Goal: Communication & Community: Answer question/provide support

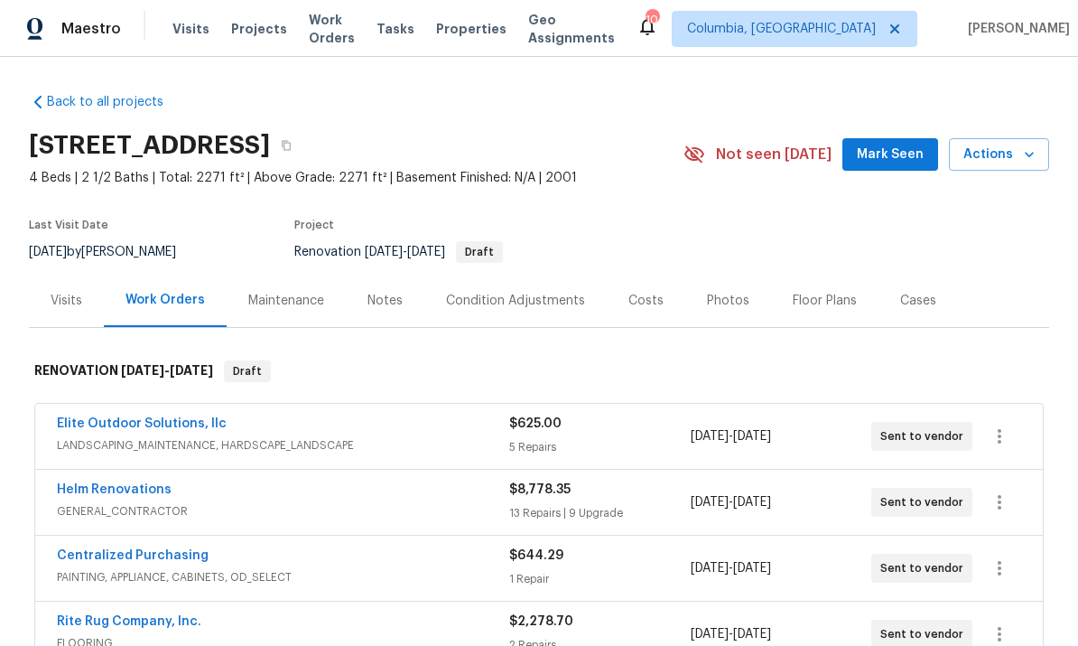
scroll to position [109, 0]
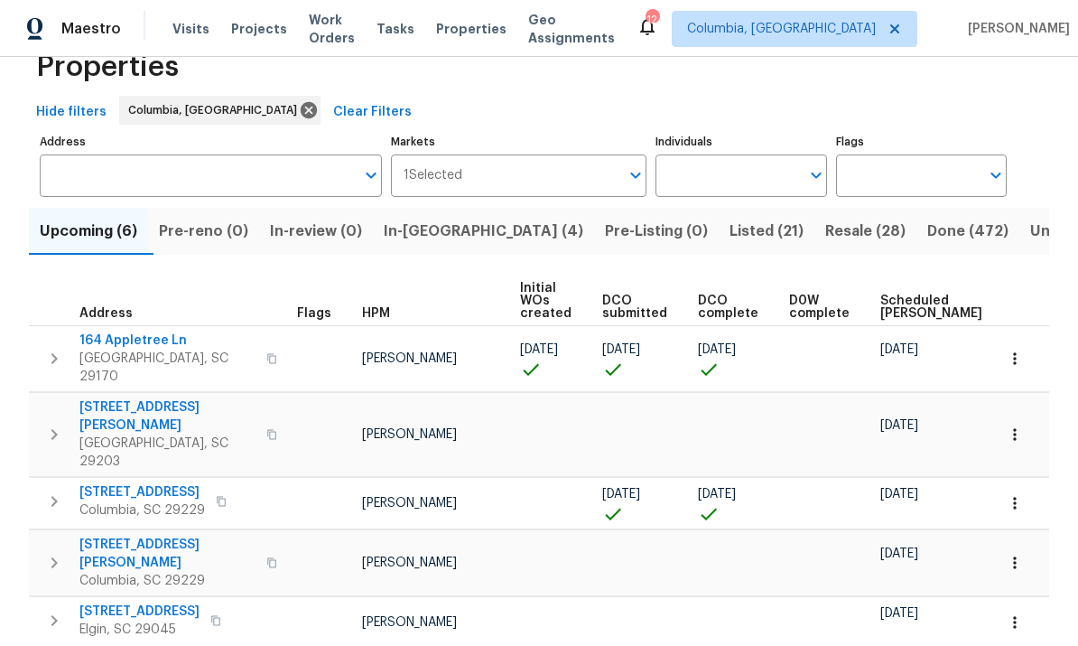
click at [479, 30] on span "Properties" at bounding box center [471, 29] width 70 height 18
click at [728, 178] on input "Individuals" at bounding box center [728, 175] width 144 height 42
type input "[PERSON_NAME]"
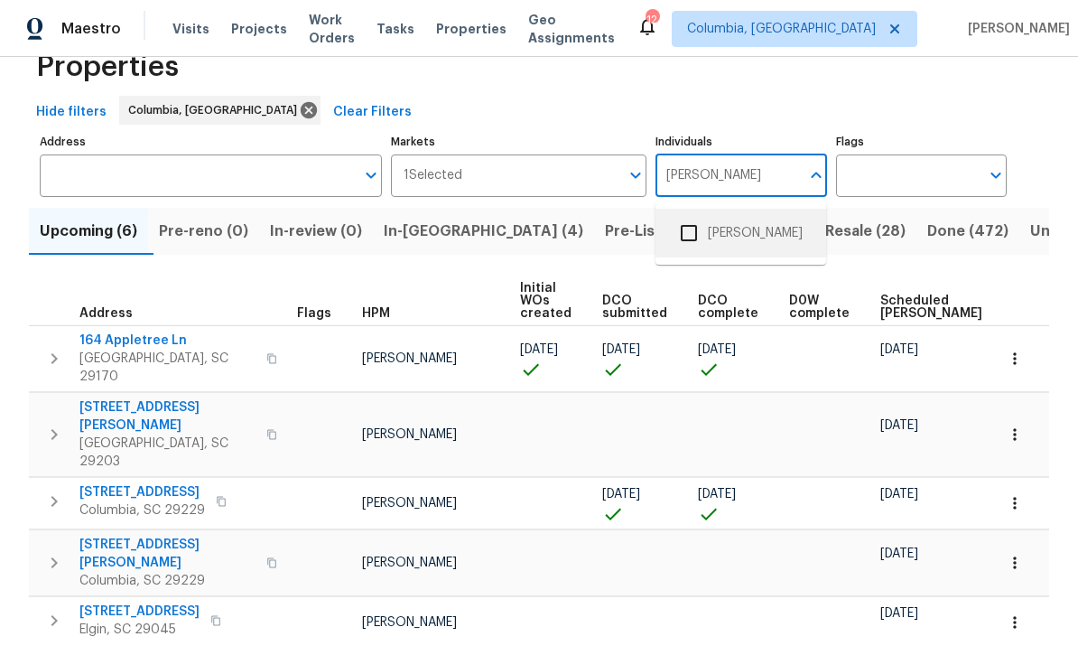
click at [758, 209] on li "[PERSON_NAME]" at bounding box center [741, 233] width 171 height 49
click at [454, 222] on span "In-[GEOGRAPHIC_DATA] (4)" at bounding box center [484, 231] width 200 height 25
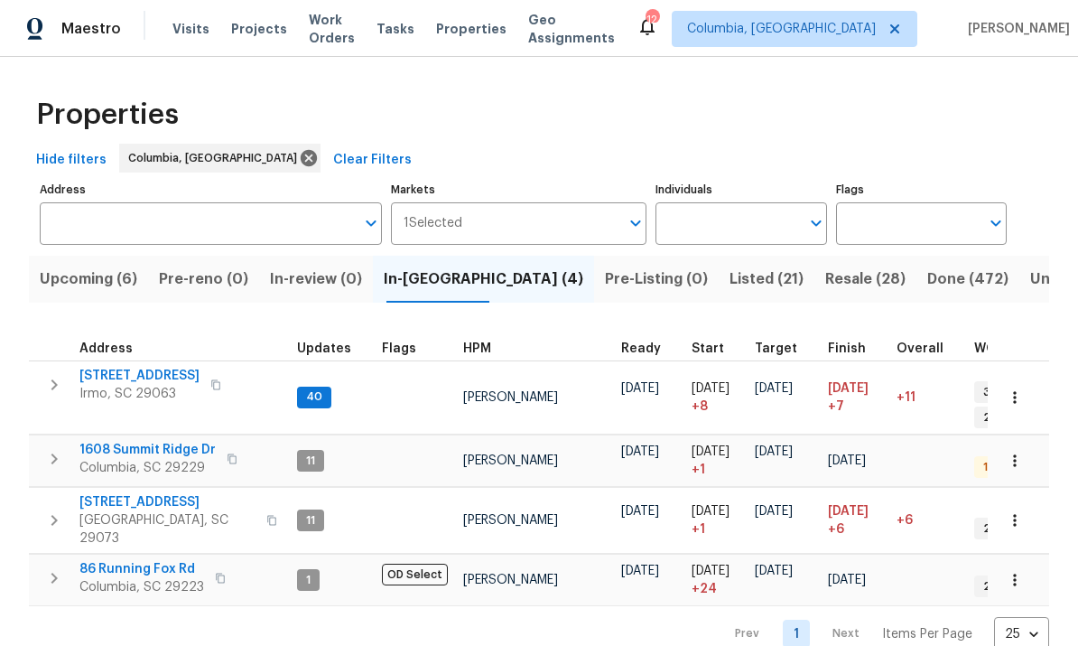
click at [135, 368] on span "[STREET_ADDRESS]" at bounding box center [139, 376] width 120 height 18
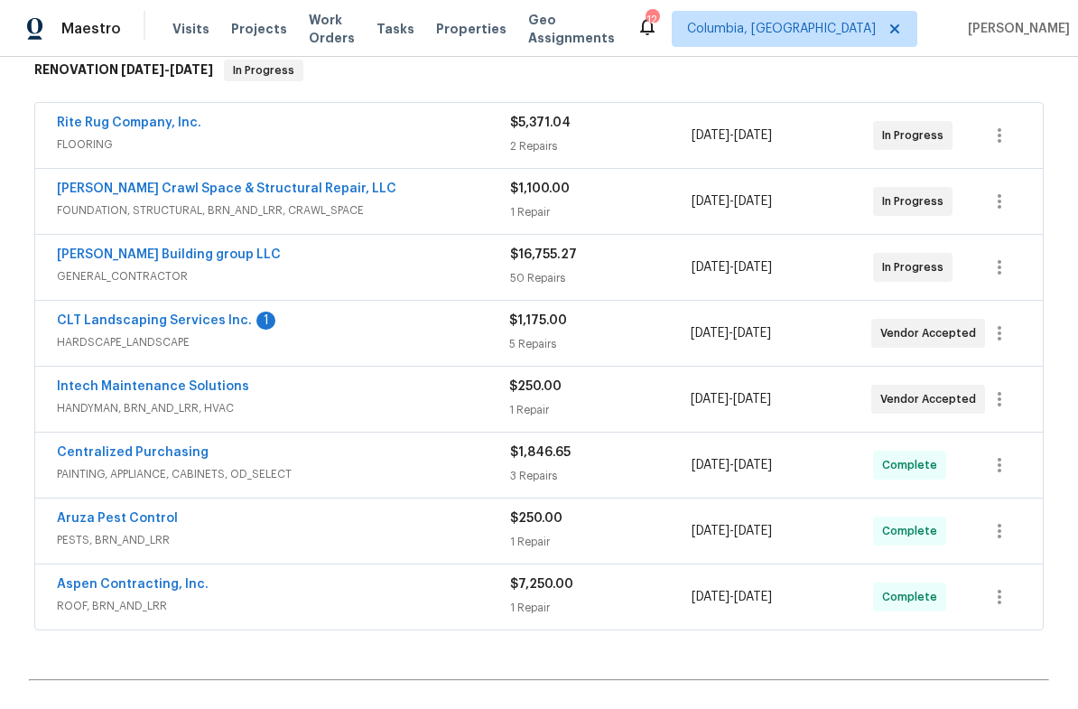
scroll to position [310, 0]
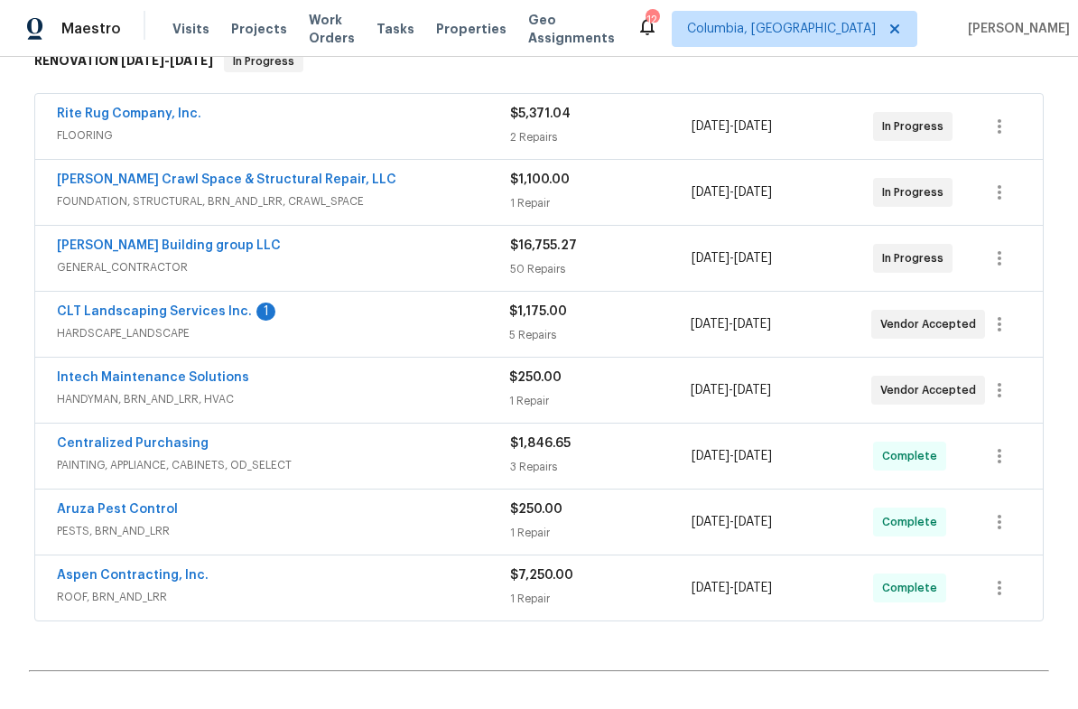
click at [187, 309] on link "CLT Landscaping Services Inc." at bounding box center [154, 311] width 195 height 13
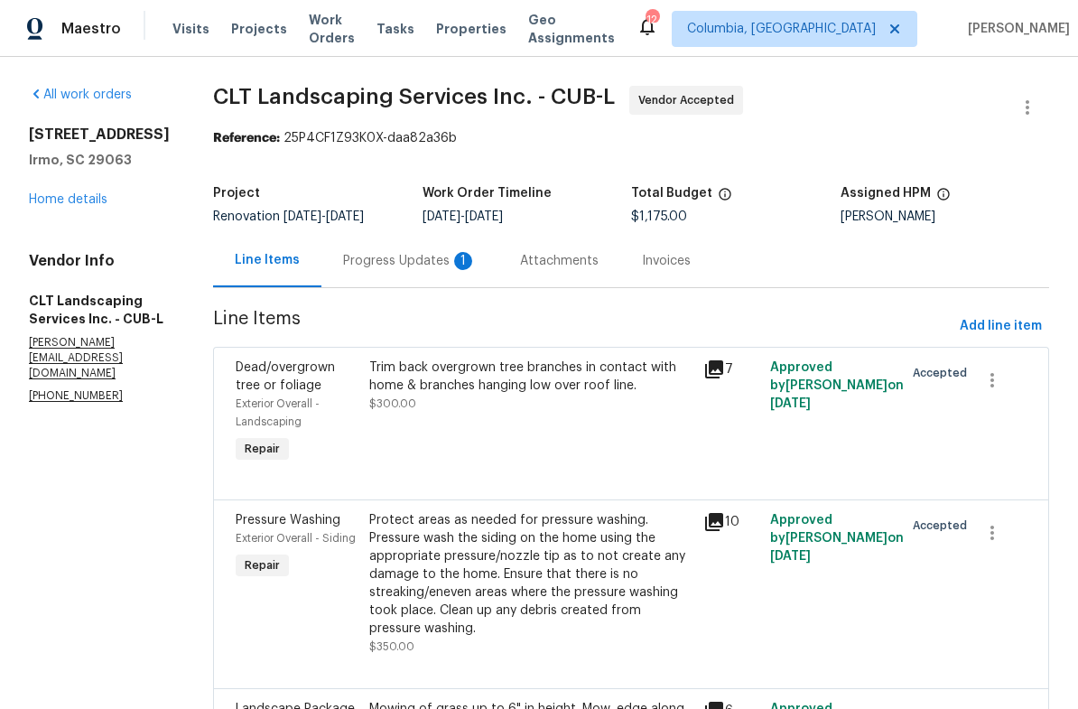
click at [415, 277] on div "Progress Updates 1" at bounding box center [409, 260] width 177 height 53
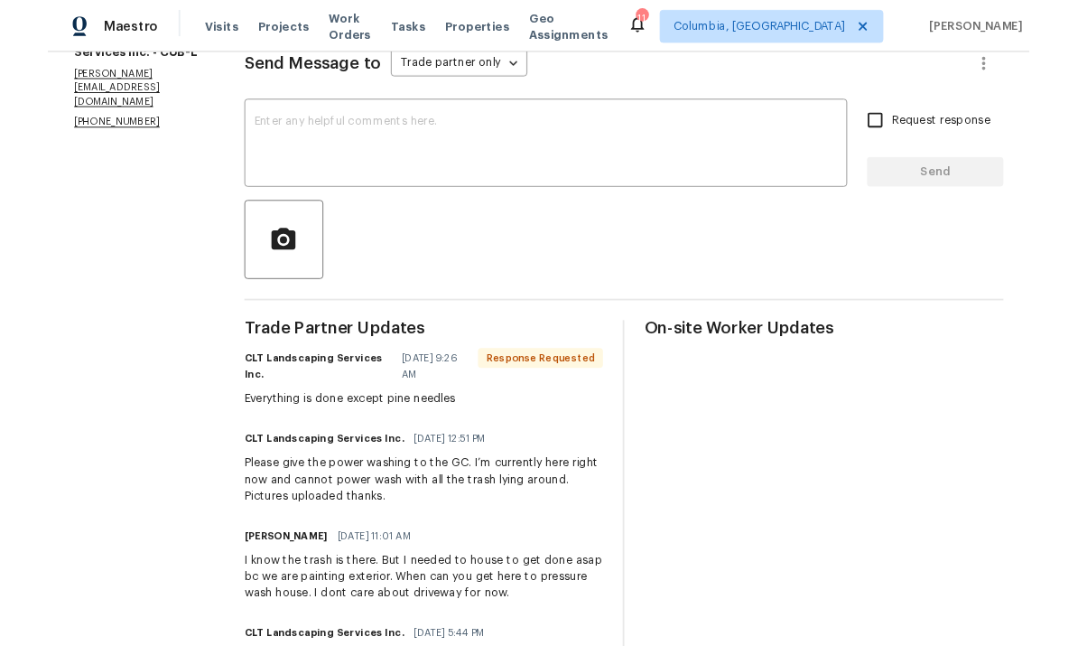
scroll to position [266, 0]
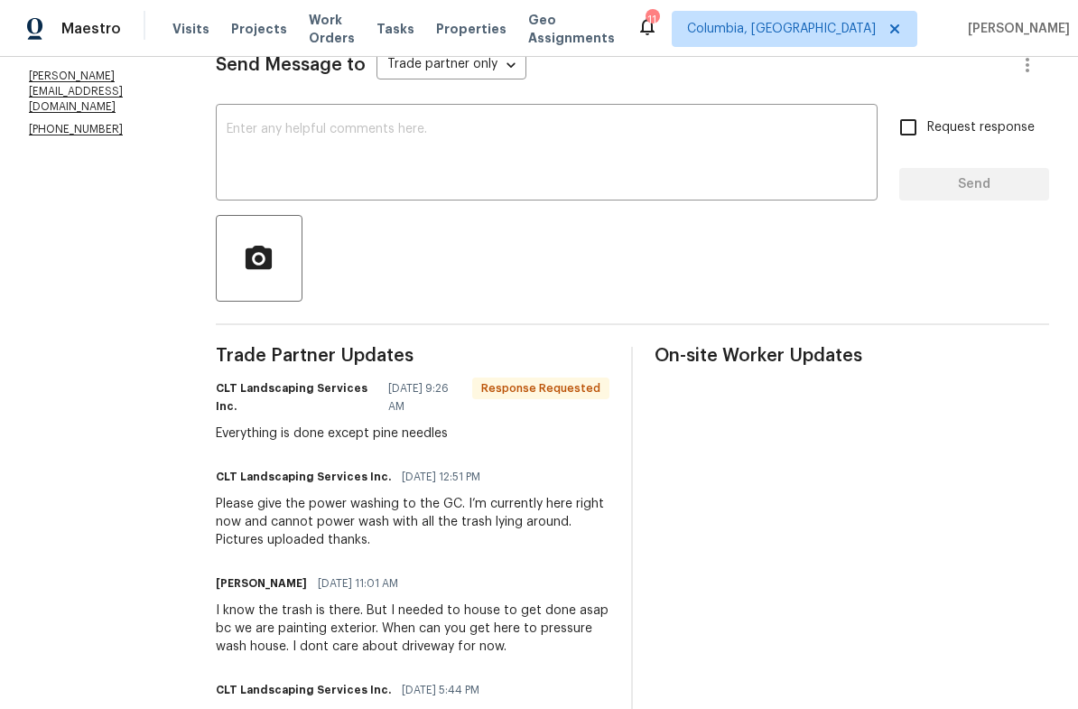
click at [380, 156] on textarea at bounding box center [547, 154] width 640 height 63
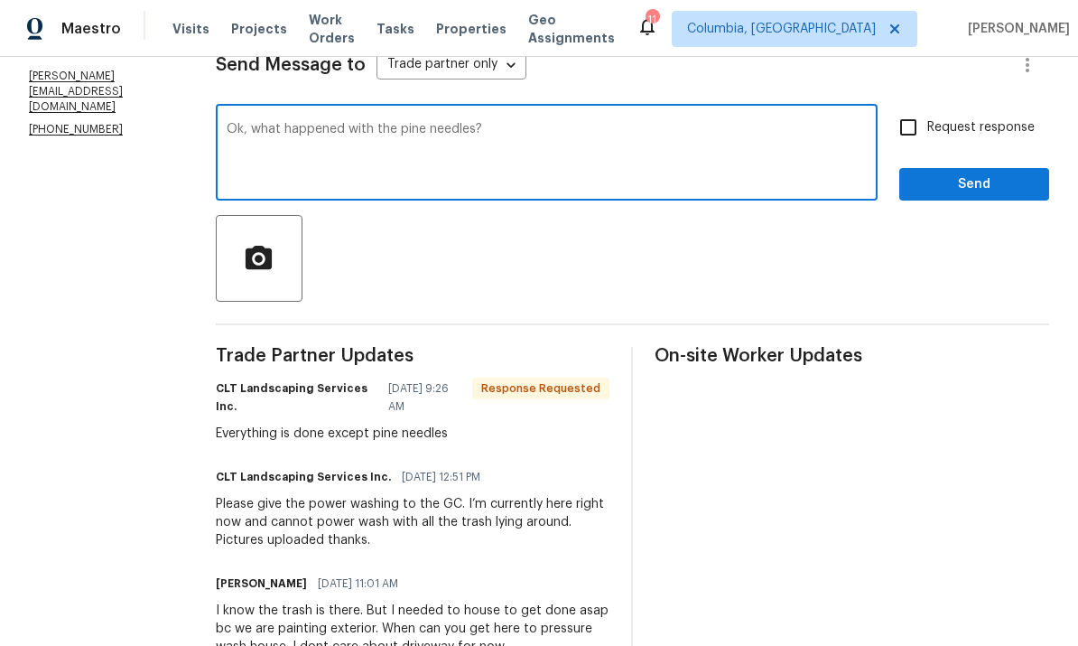
type textarea "Ok, what happened with the pine needles?"
click at [980, 180] on span "Send" at bounding box center [974, 184] width 121 height 23
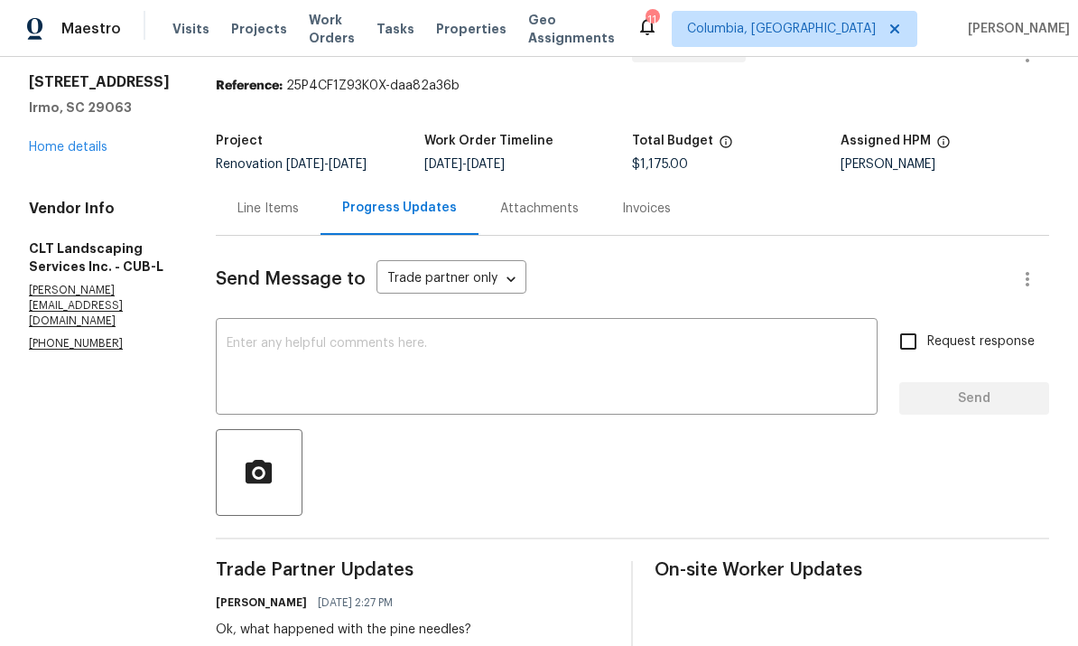
scroll to position [56, 0]
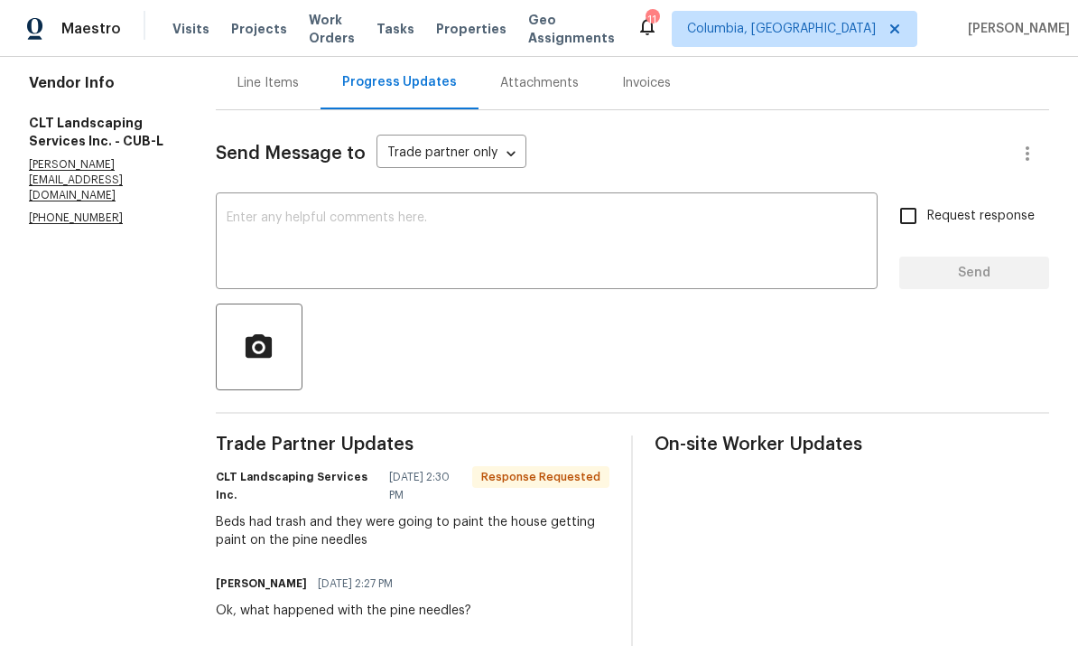
scroll to position [182, 0]
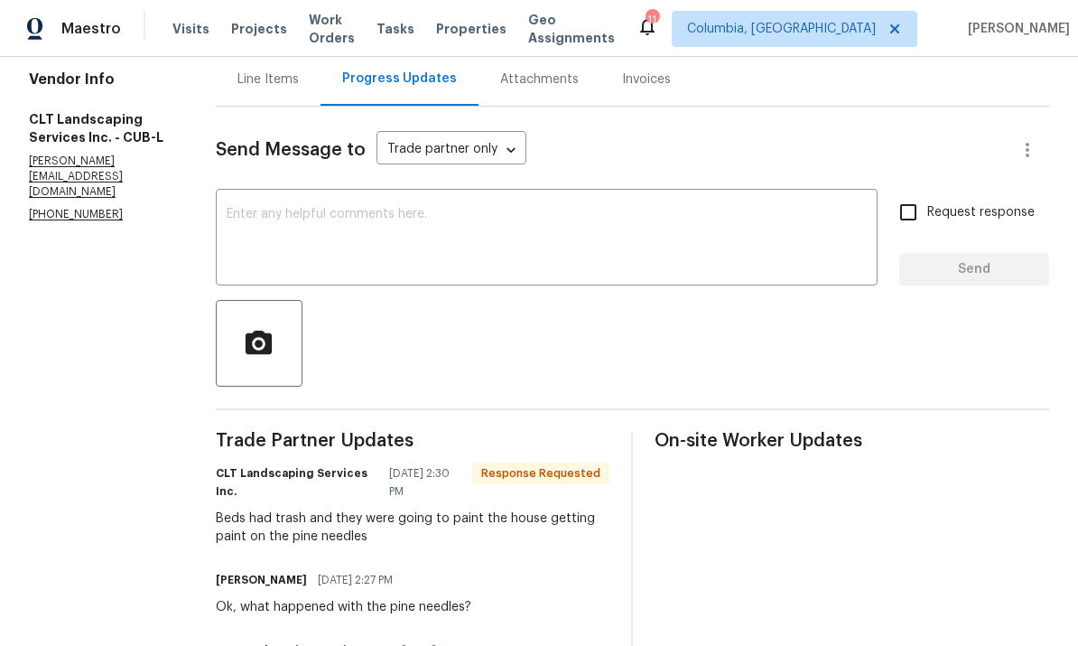
click at [454, 238] on textarea at bounding box center [547, 239] width 640 height 63
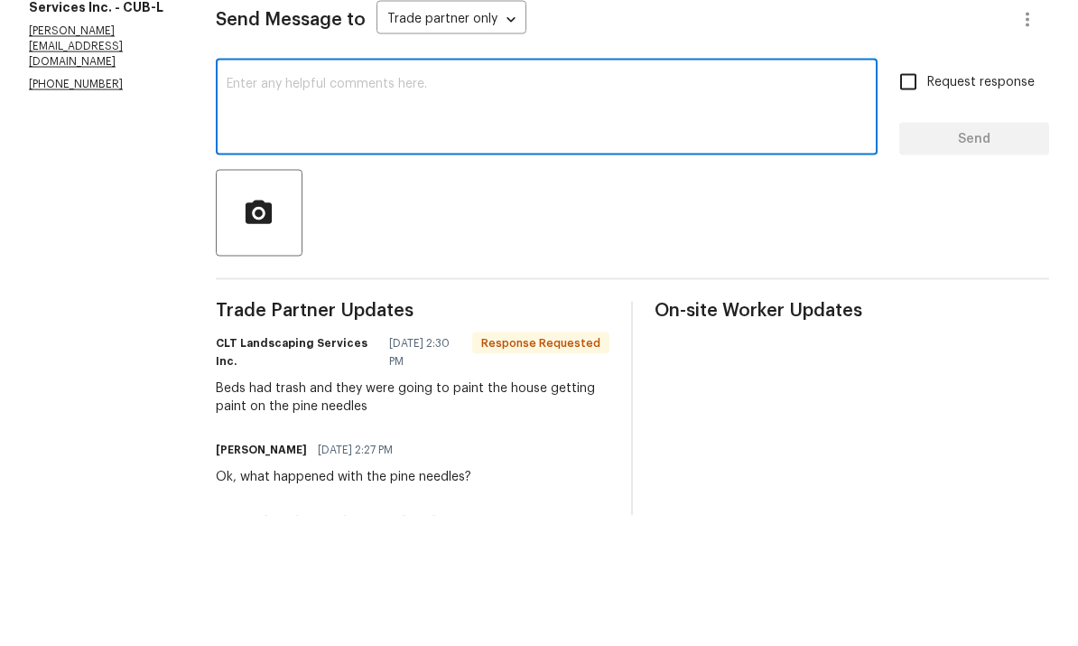
scroll to position [28, 0]
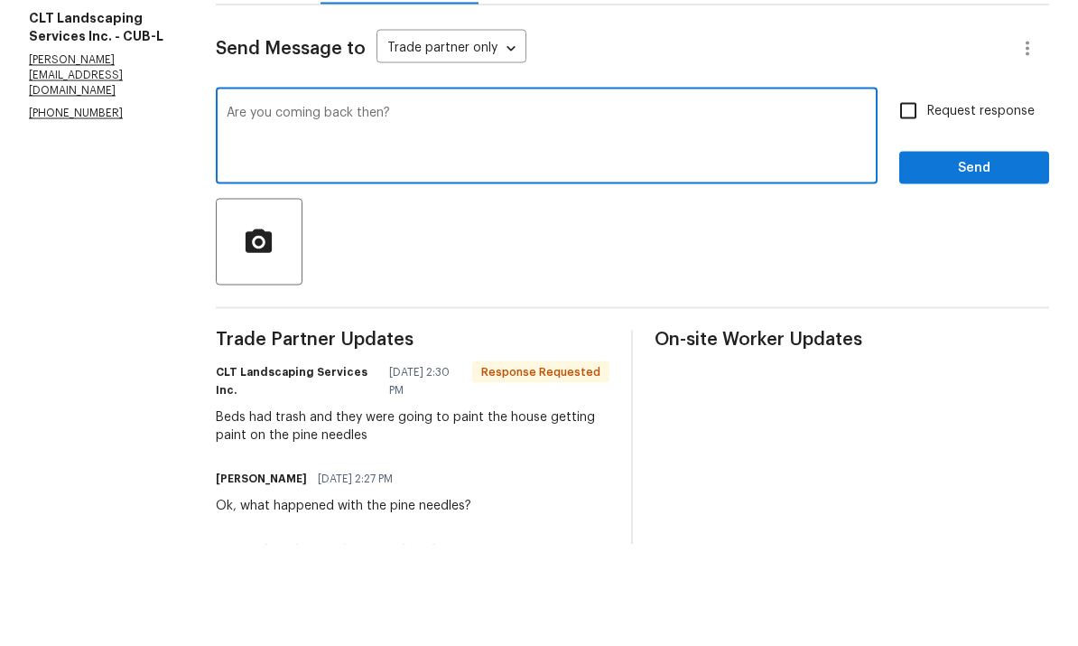
type textarea "Are you coming back then?"
click at [965, 253] on button "Send" at bounding box center [974, 269] width 150 height 33
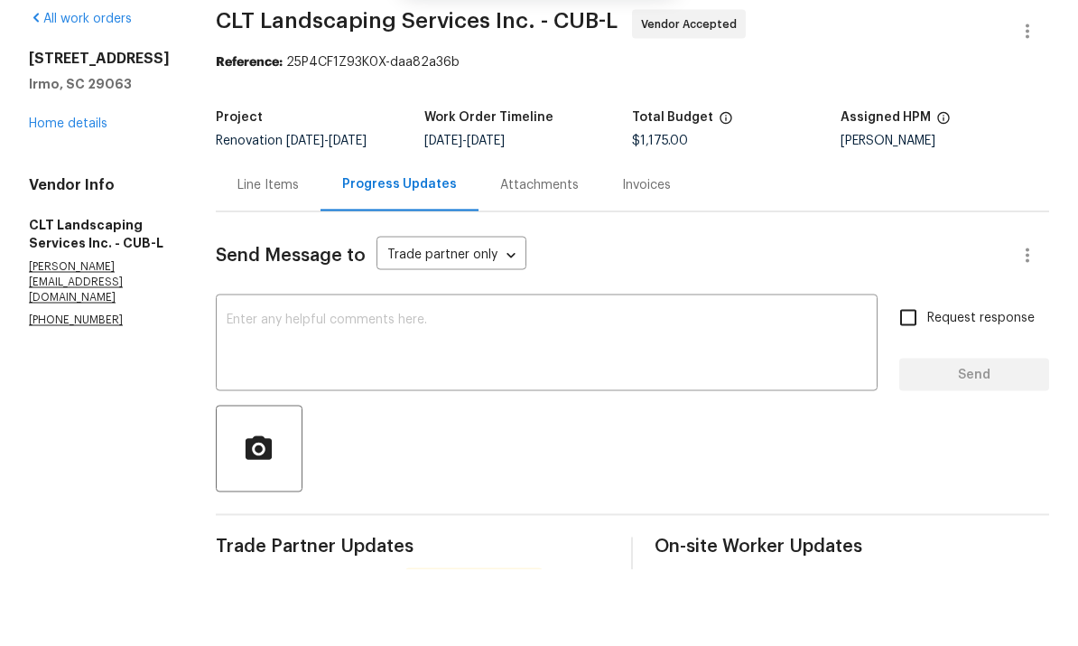
scroll to position [42, 0]
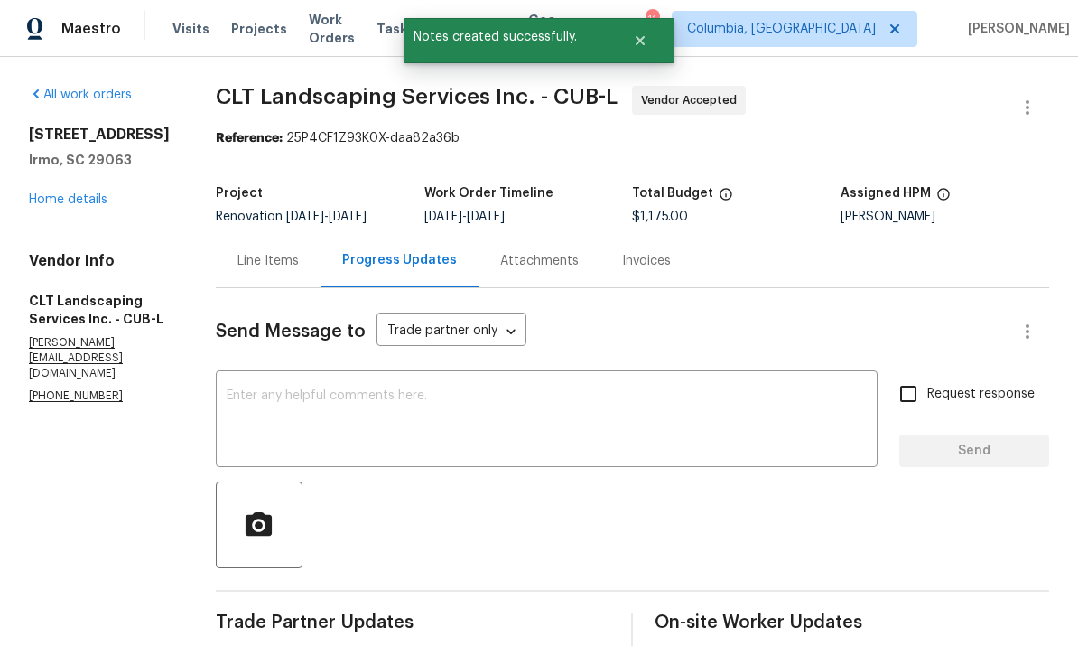
click at [69, 193] on link "Home details" at bounding box center [68, 199] width 79 height 13
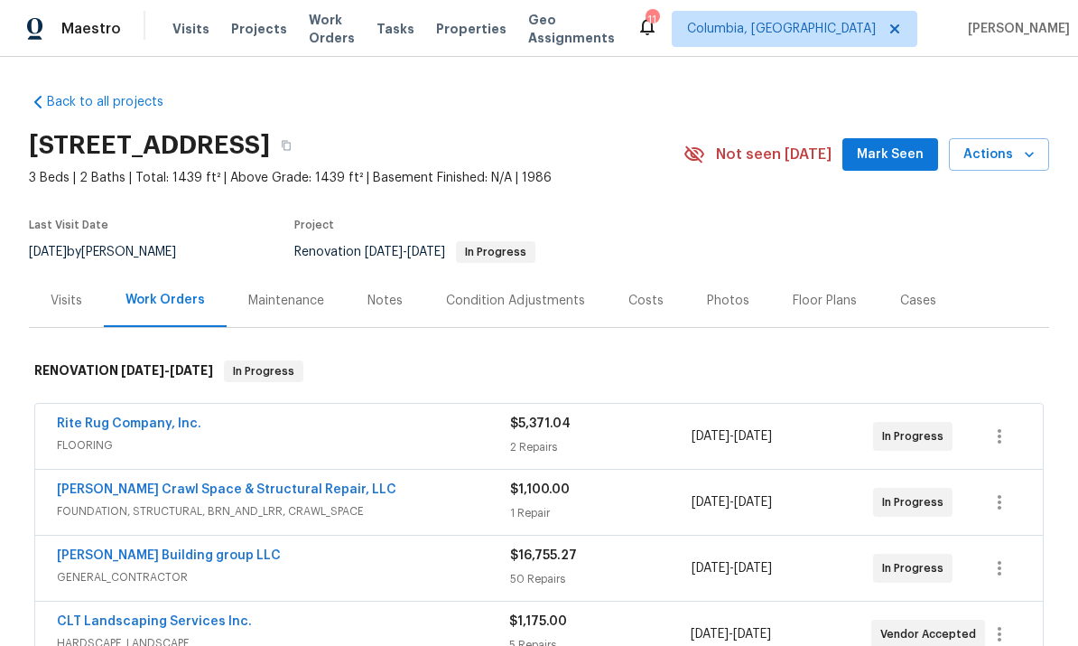
click at [374, 312] on div "Notes" at bounding box center [385, 300] width 79 height 53
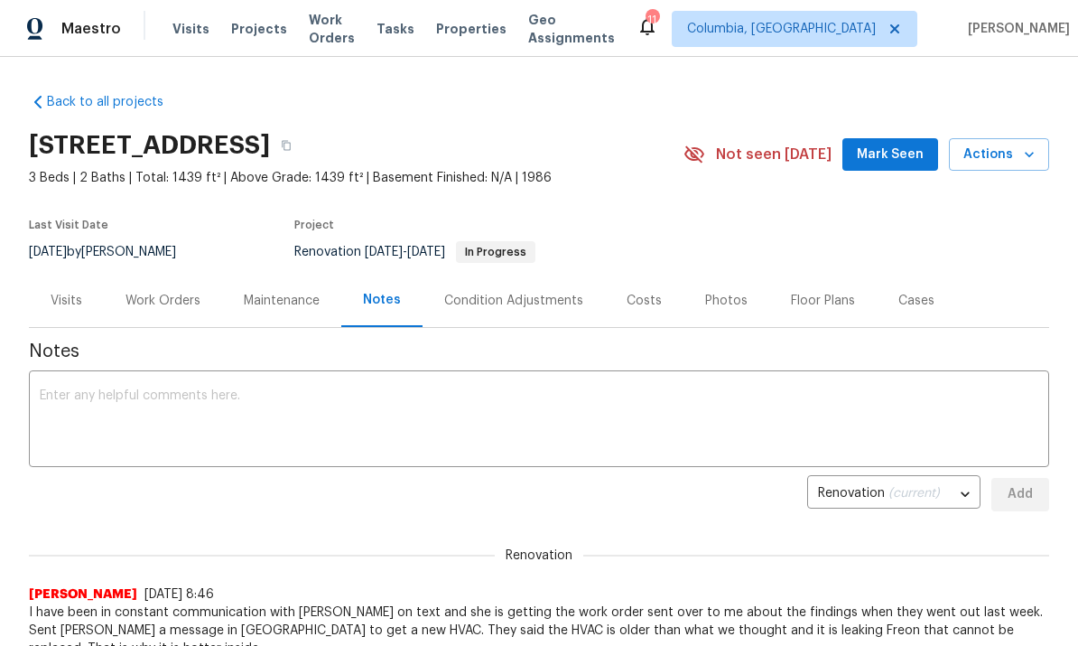
click at [168, 299] on div "Work Orders" at bounding box center [163, 301] width 75 height 18
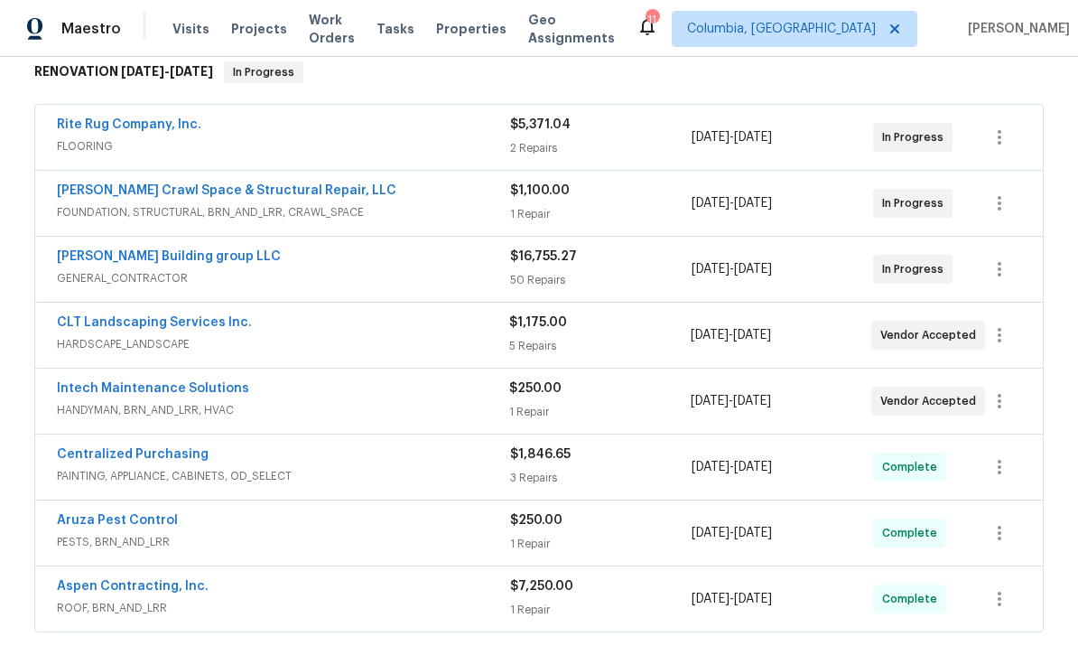
scroll to position [301, 0]
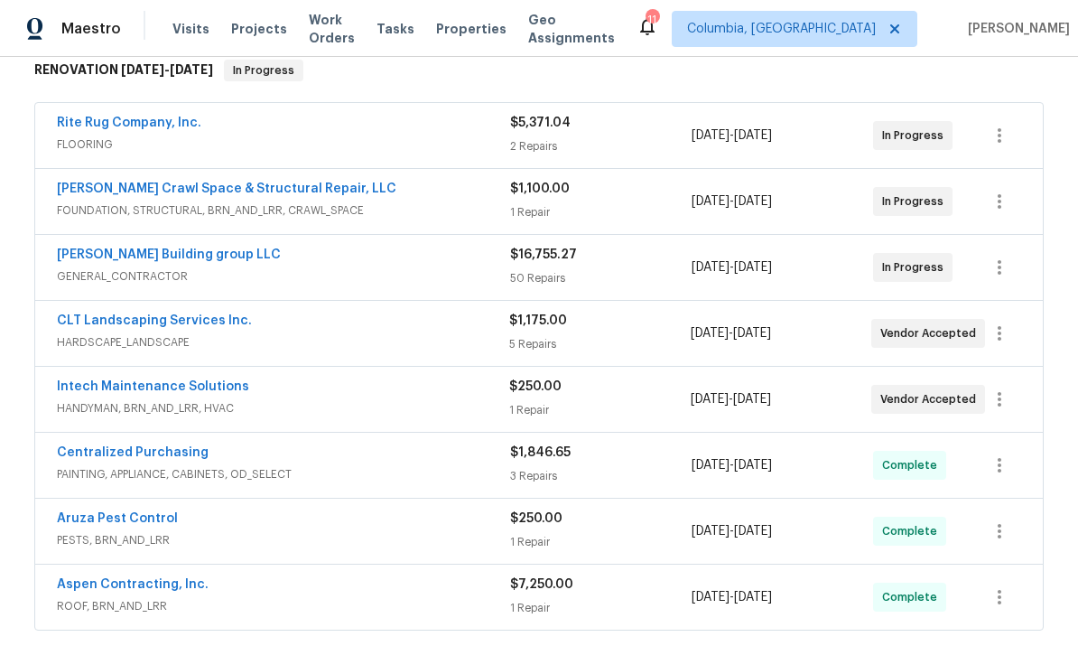
click at [193, 390] on link "Intech Maintenance Solutions" at bounding box center [153, 386] width 192 height 13
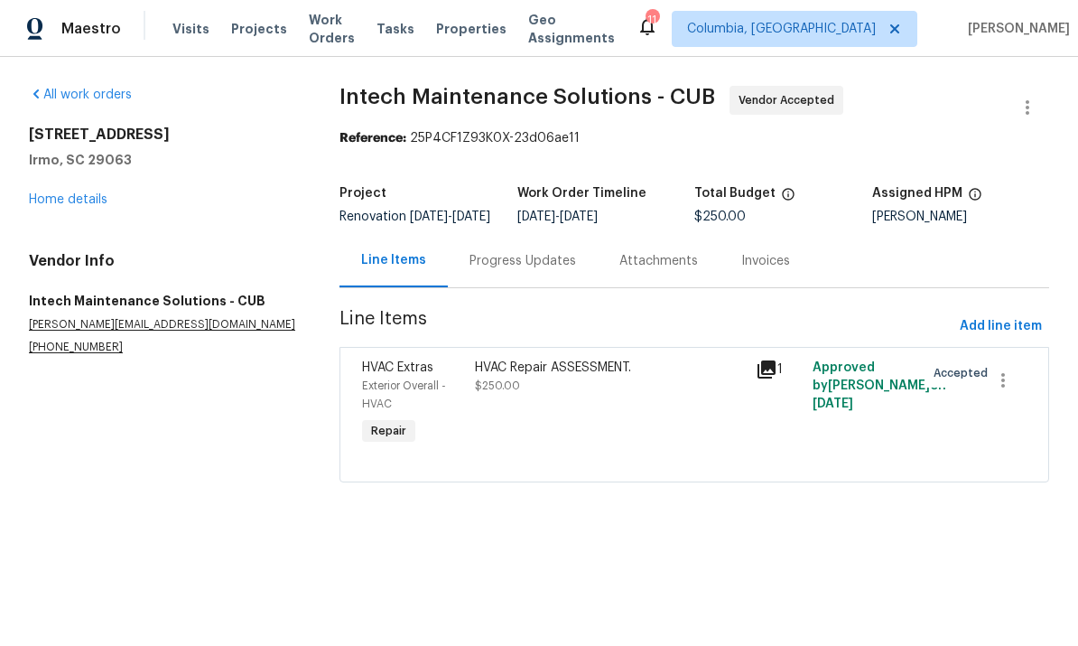
click at [489, 270] on div "Progress Updates" at bounding box center [523, 261] width 107 height 18
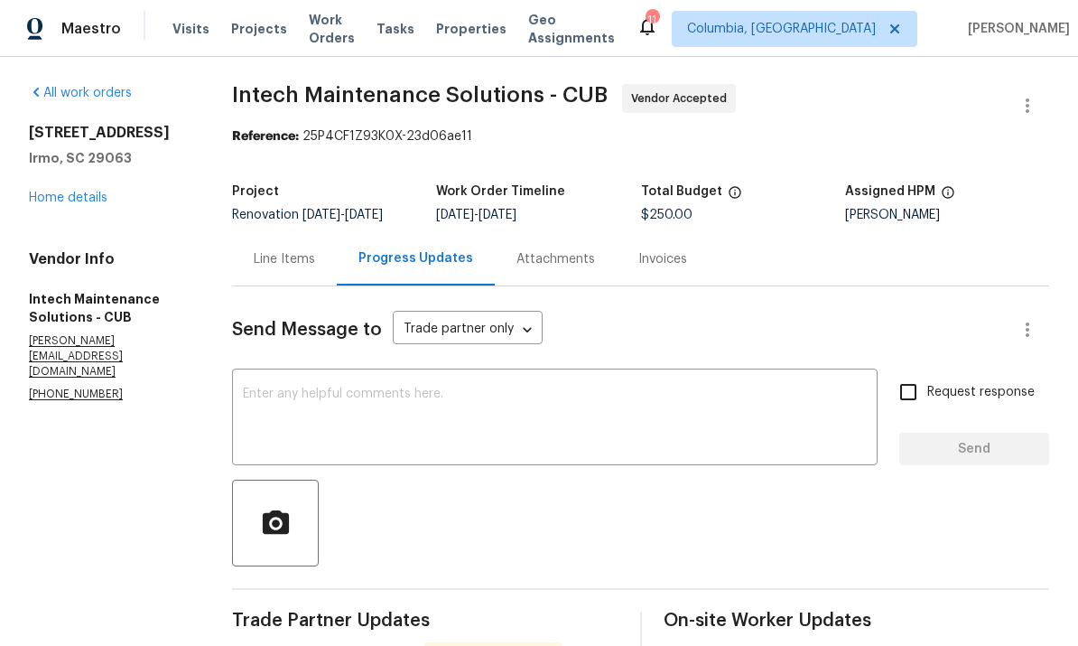
scroll to position [2, 0]
click at [282, 263] on div "Line Items" at bounding box center [284, 259] width 61 height 18
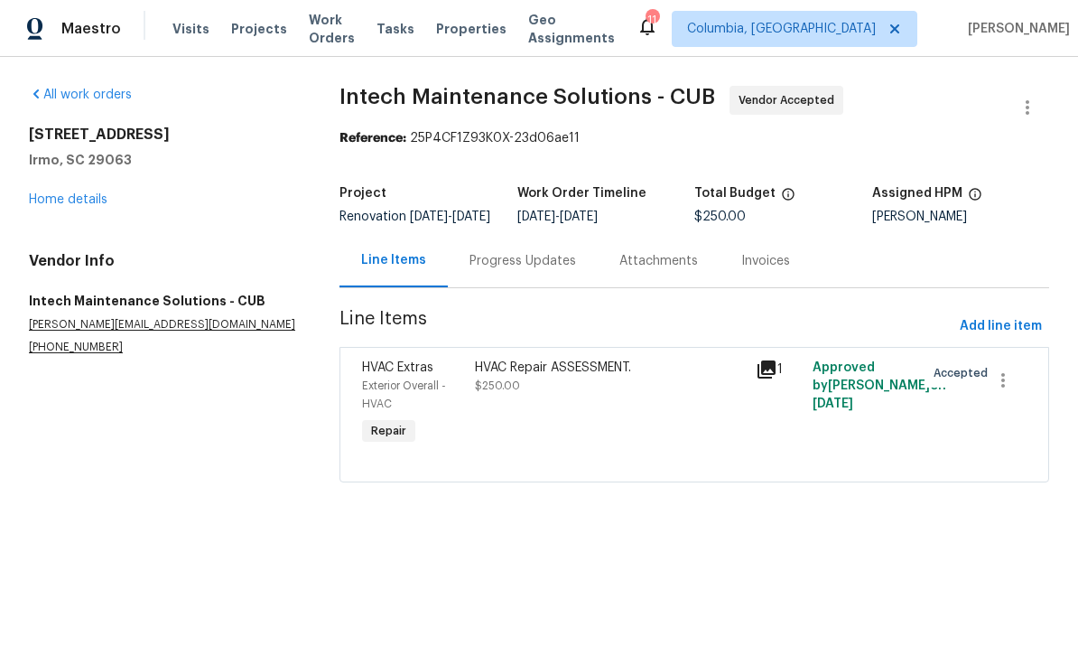
click at [459, 413] on div "Exterior Overall - HVAC" at bounding box center [413, 395] width 102 height 36
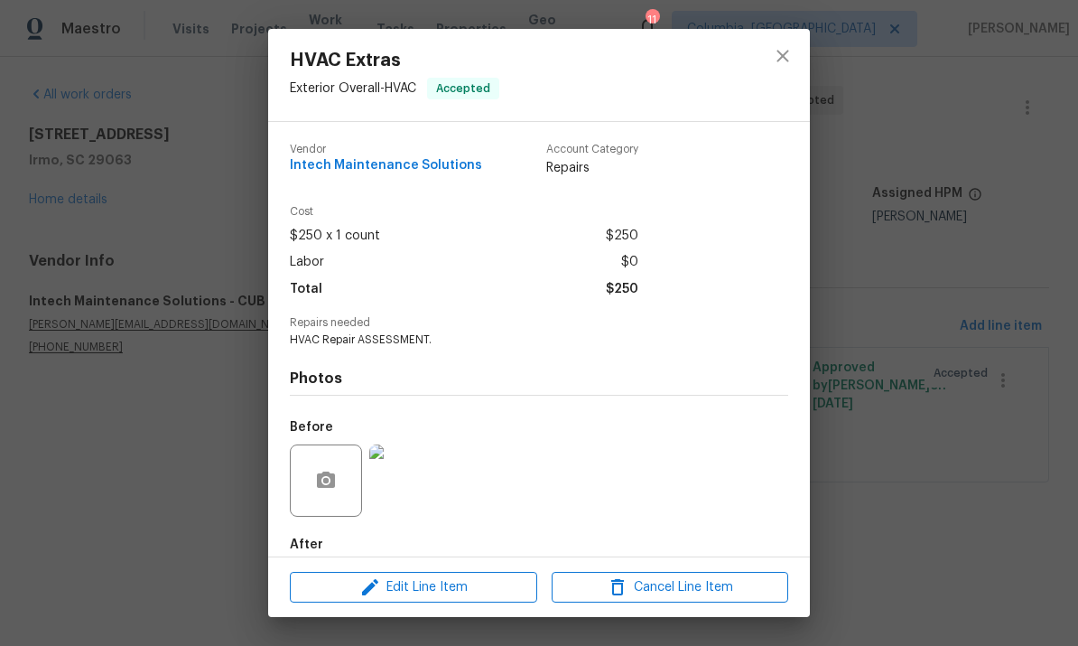
click at [422, 490] on img at bounding box center [405, 480] width 72 height 72
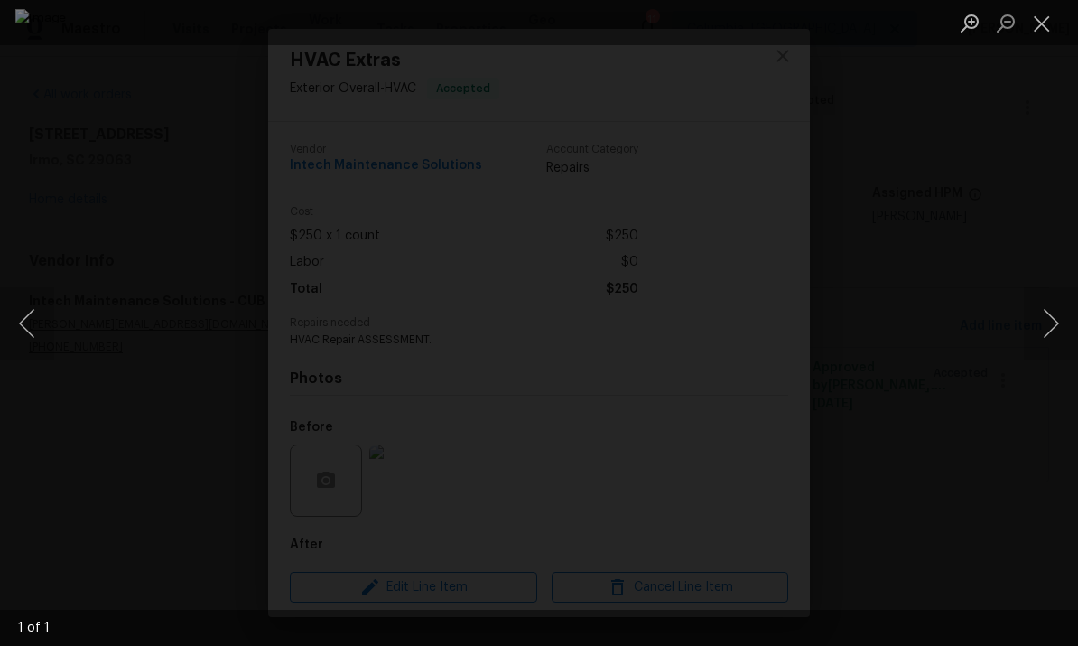
click at [1051, 29] on button "Close lightbox" at bounding box center [1042, 23] width 36 height 32
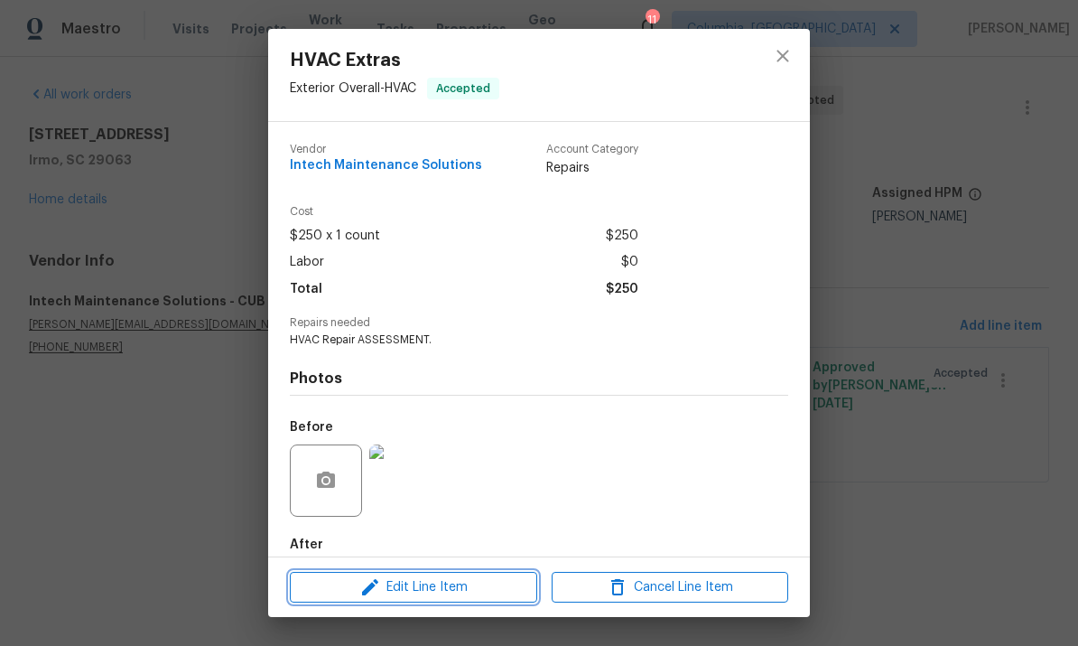
click at [476, 593] on span "Edit Line Item" at bounding box center [413, 587] width 237 height 23
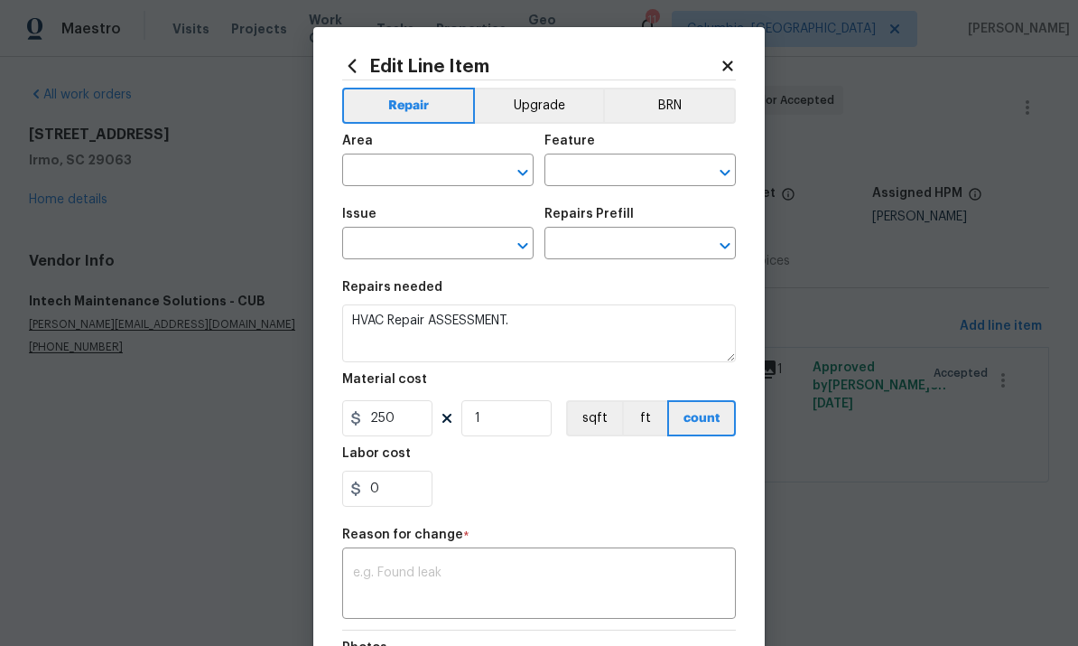
type input "Exterior Overall"
type input "HVAC"
type input "HVAC Extras"
type input "HVAC Repair $1.00"
click at [399, 429] on input "250" at bounding box center [387, 418] width 90 height 36
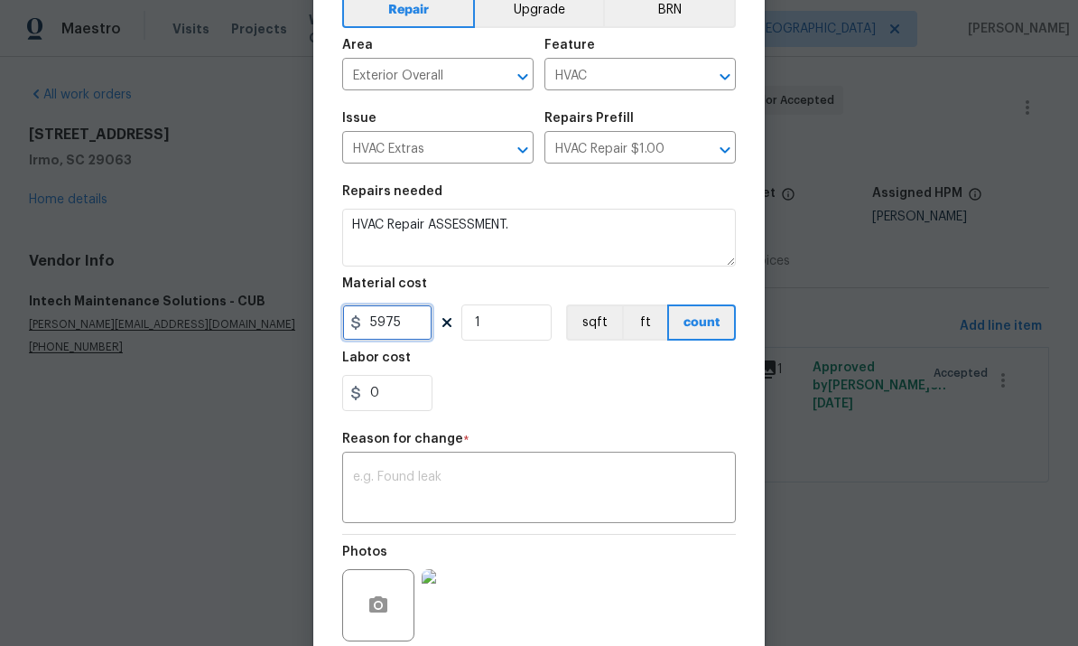
scroll to position [247, 0]
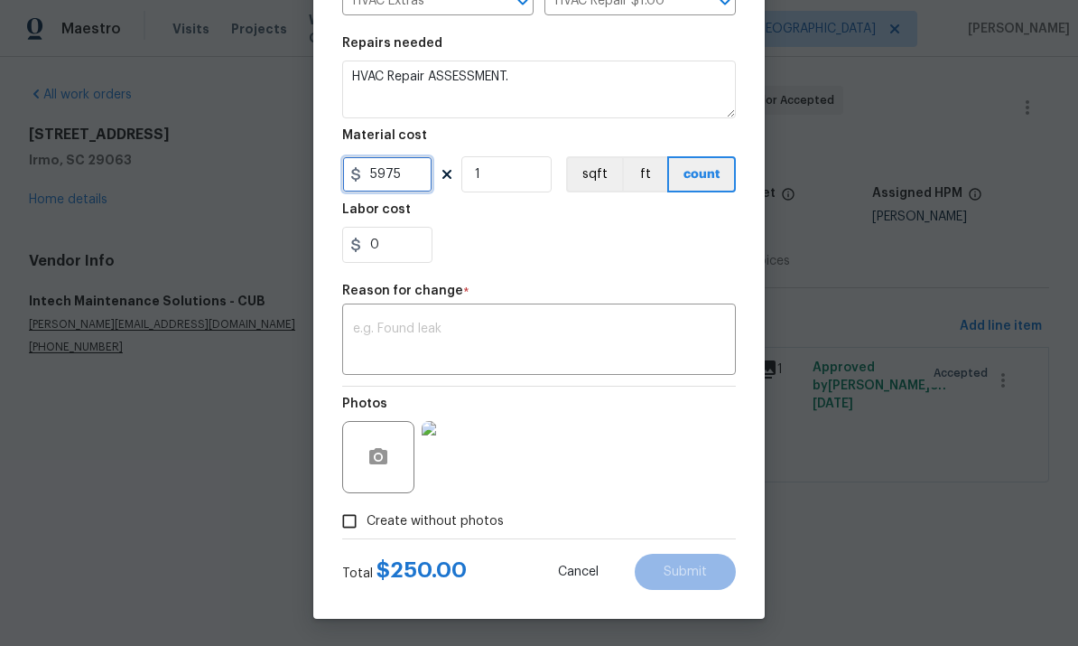
type input "5975"
click at [498, 330] on textarea at bounding box center [539, 341] width 372 height 38
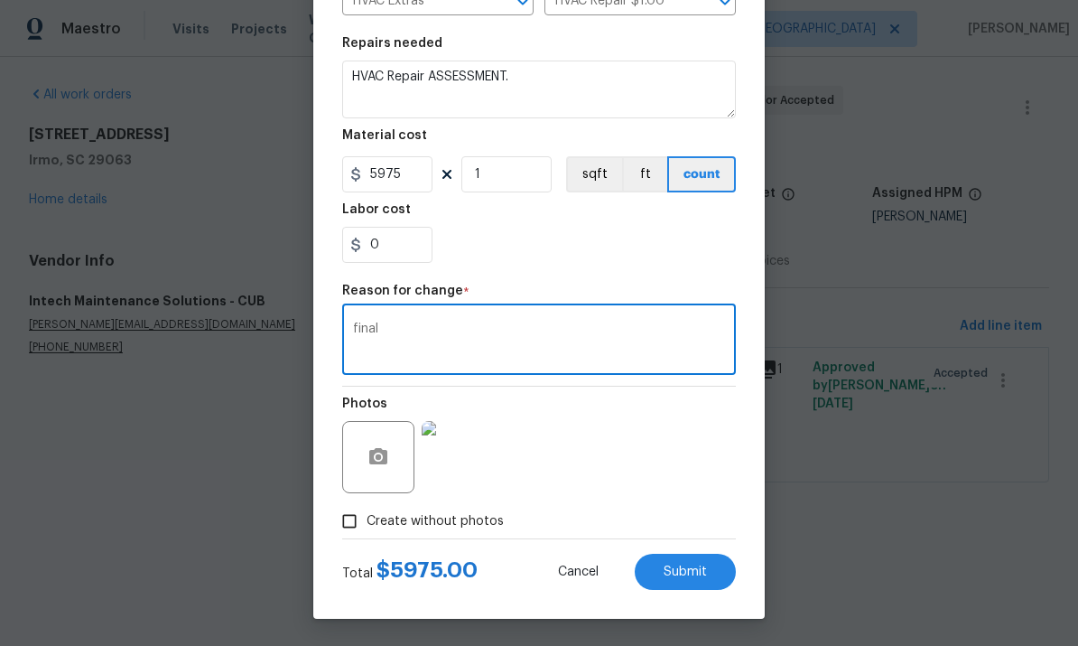
scroll to position [247, 0]
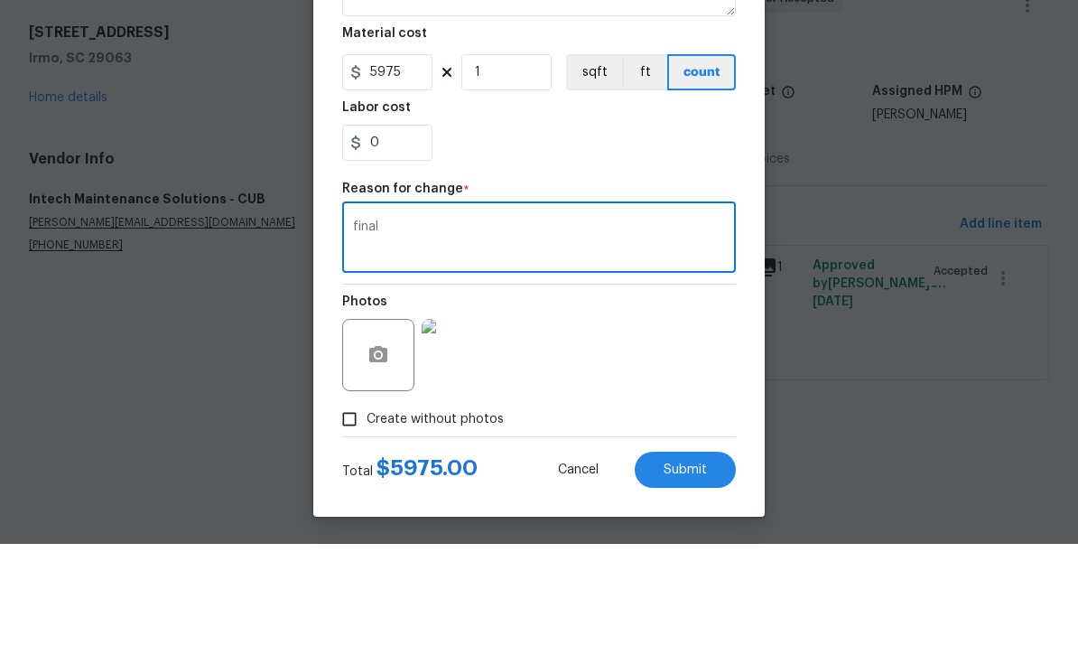
type textarea "final"
click at [724, 554] on button "Submit" at bounding box center [685, 572] width 101 height 36
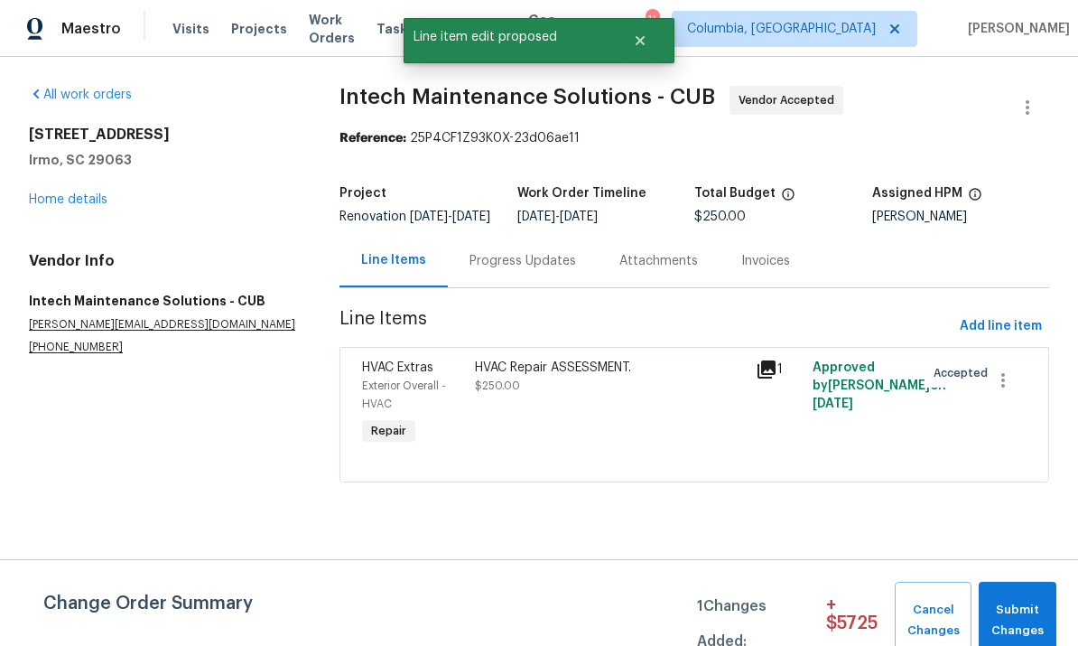
scroll to position [0, 0]
click at [1022, 630] on span "Submit Changes" at bounding box center [1018, 621] width 60 height 42
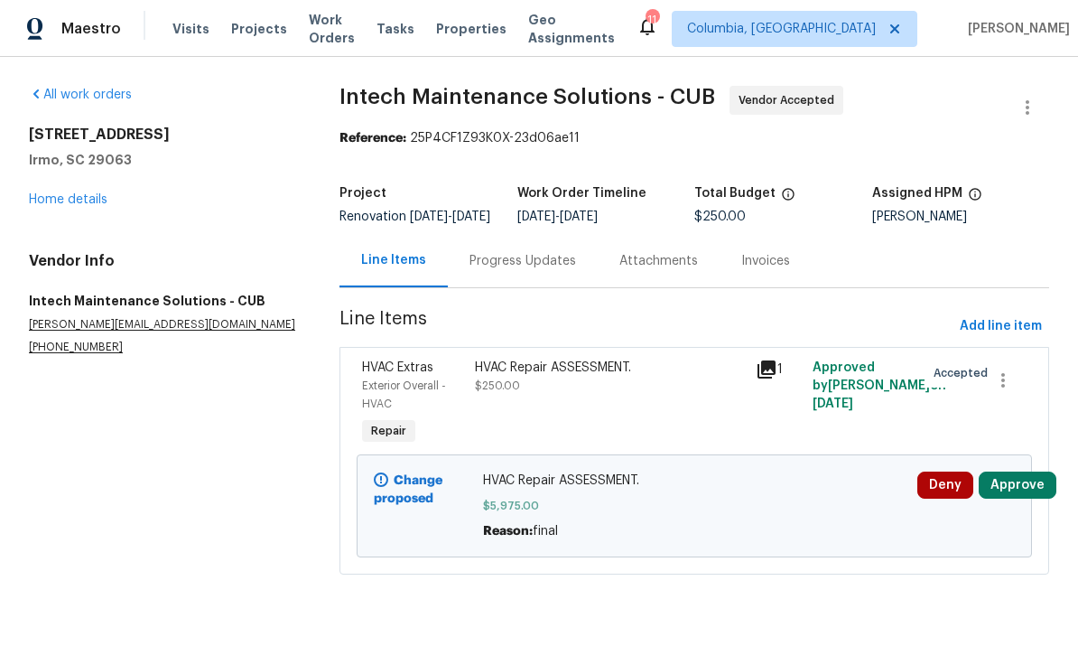
click at [1025, 492] on button "Approve" at bounding box center [1018, 484] width 78 height 27
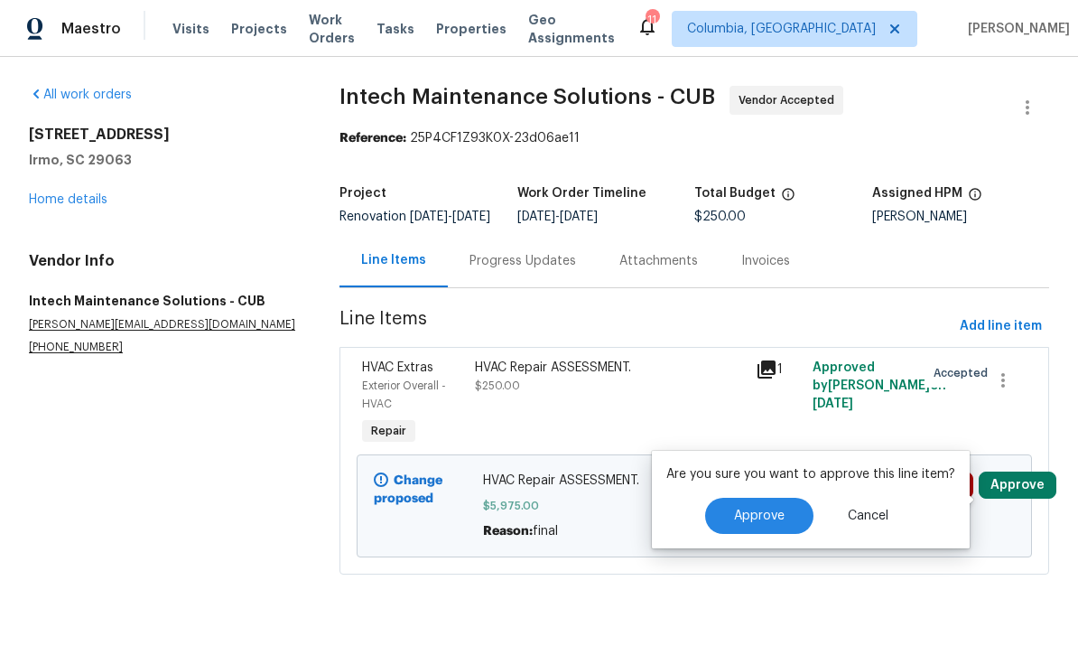
click at [756, 525] on button "Approve" at bounding box center [759, 516] width 108 height 36
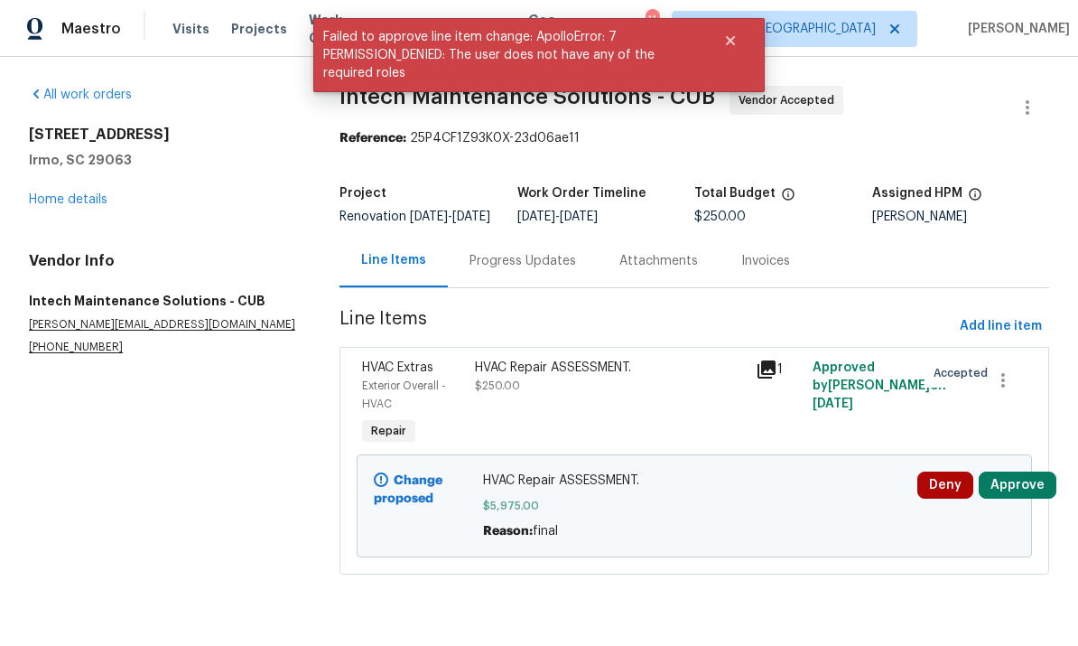
click at [526, 269] on div "Progress Updates" at bounding box center [523, 261] width 107 height 18
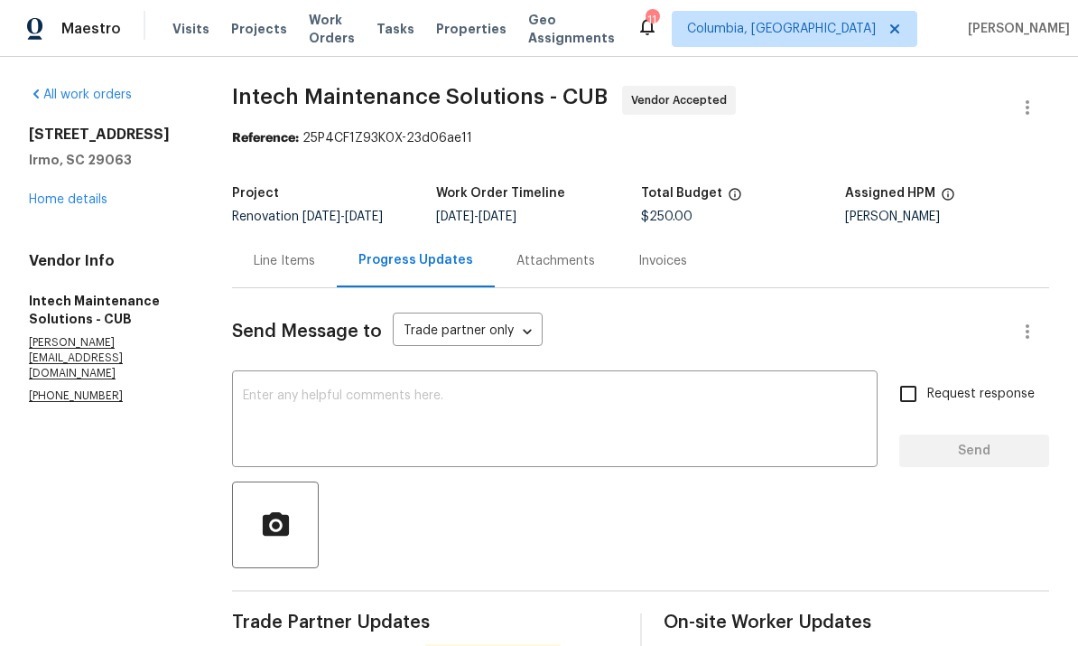
click at [563, 433] on textarea at bounding box center [555, 420] width 624 height 63
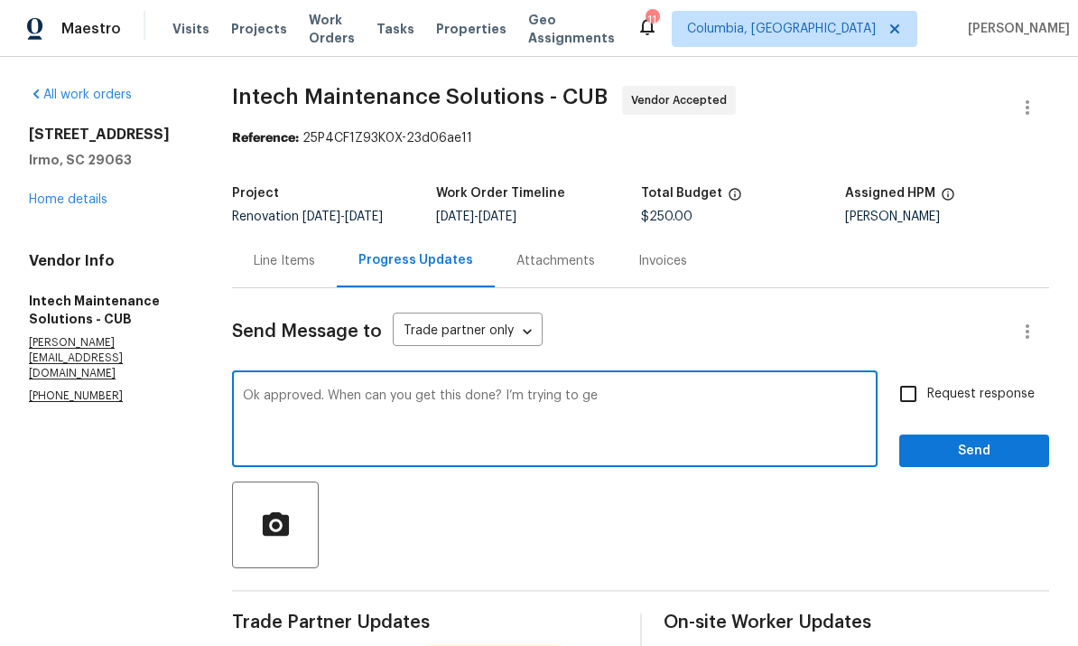
click at [805, 440] on textarea "Ok approved. When can you get this done? I’m trying to ge" at bounding box center [555, 420] width 624 height 63
type textarea "Ok approved. When can you get this done? I’m trying to close house out Tuesday"
click at [994, 444] on span "Send" at bounding box center [974, 451] width 121 height 23
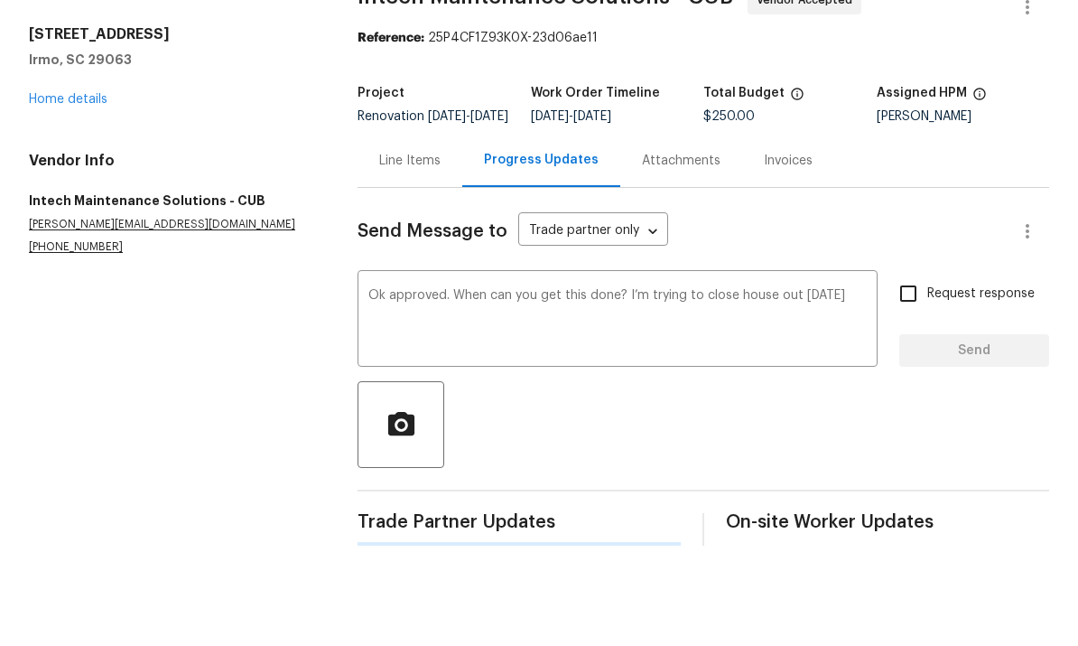
click at [993, 481] on div at bounding box center [704, 524] width 692 height 87
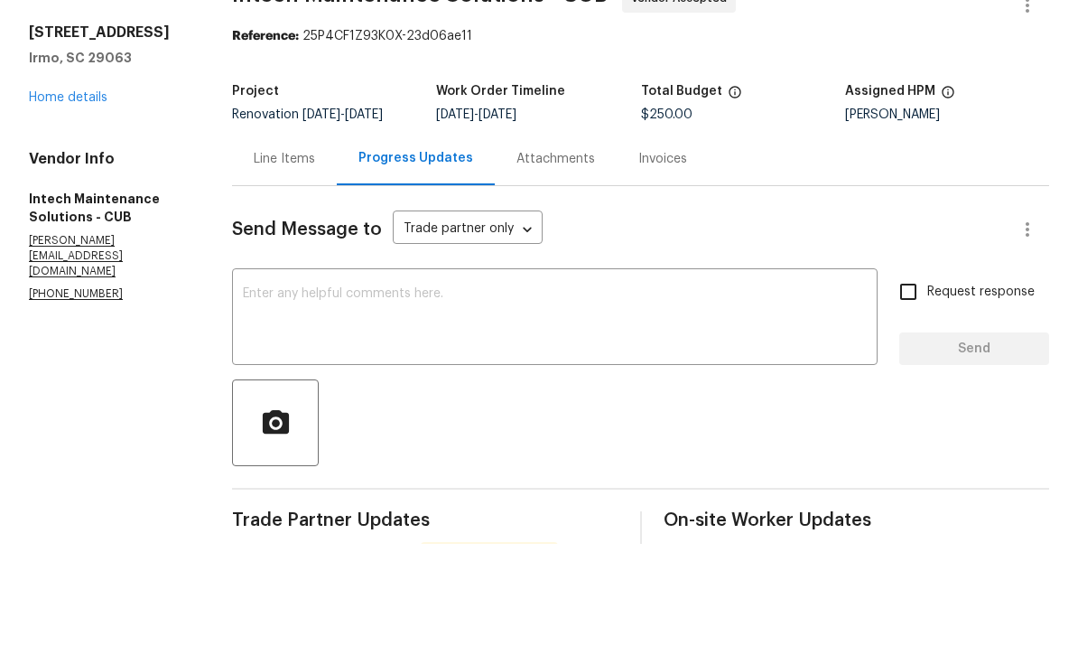
scroll to position [68, 0]
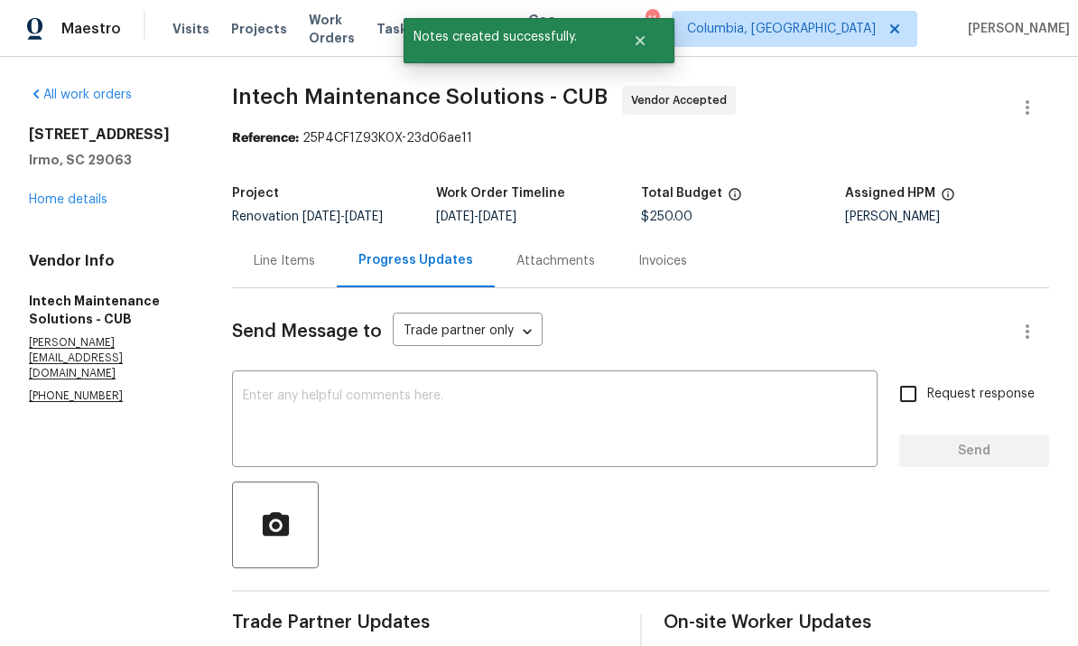
click at [63, 193] on link "Home details" at bounding box center [68, 199] width 79 height 13
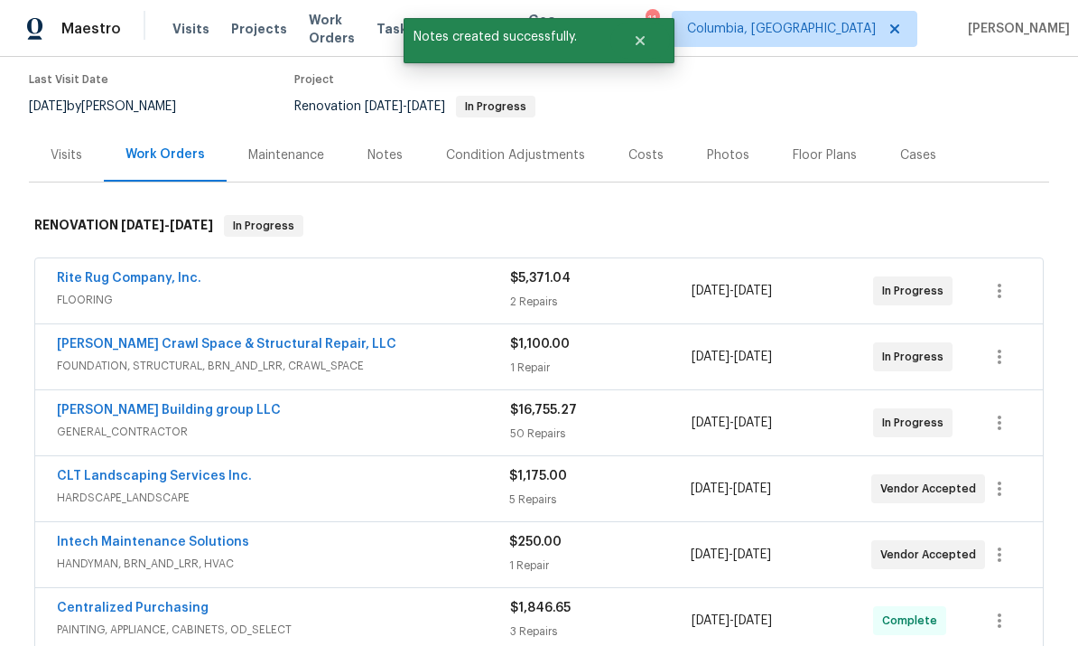
scroll to position [147, 0]
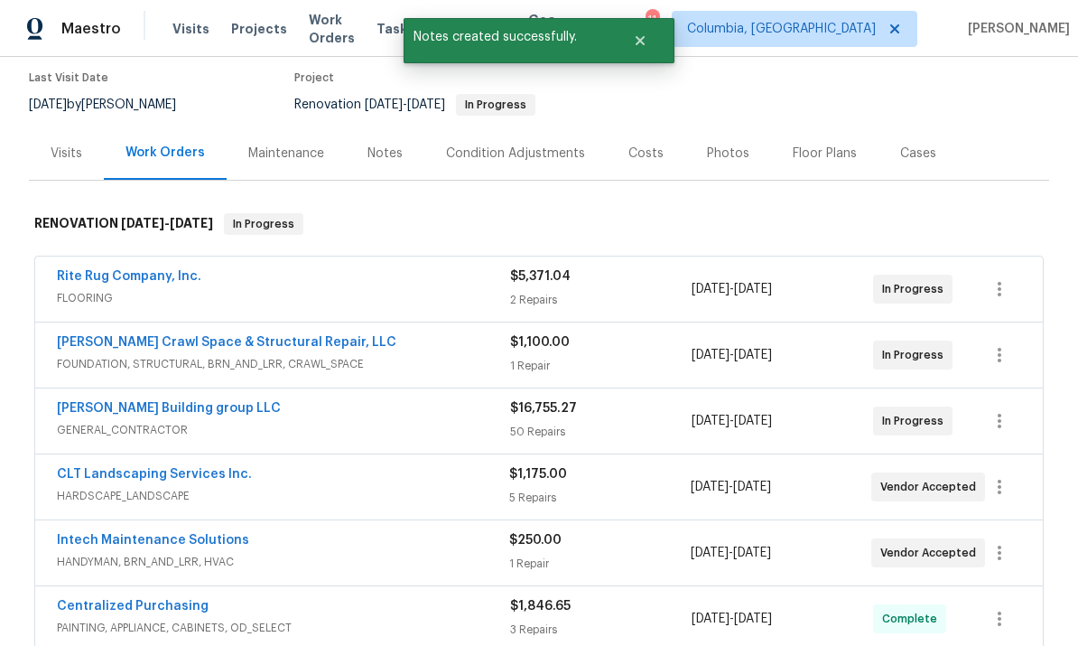
click at [96, 468] on link "CLT Landscaping Services Inc." at bounding box center [154, 474] width 195 height 13
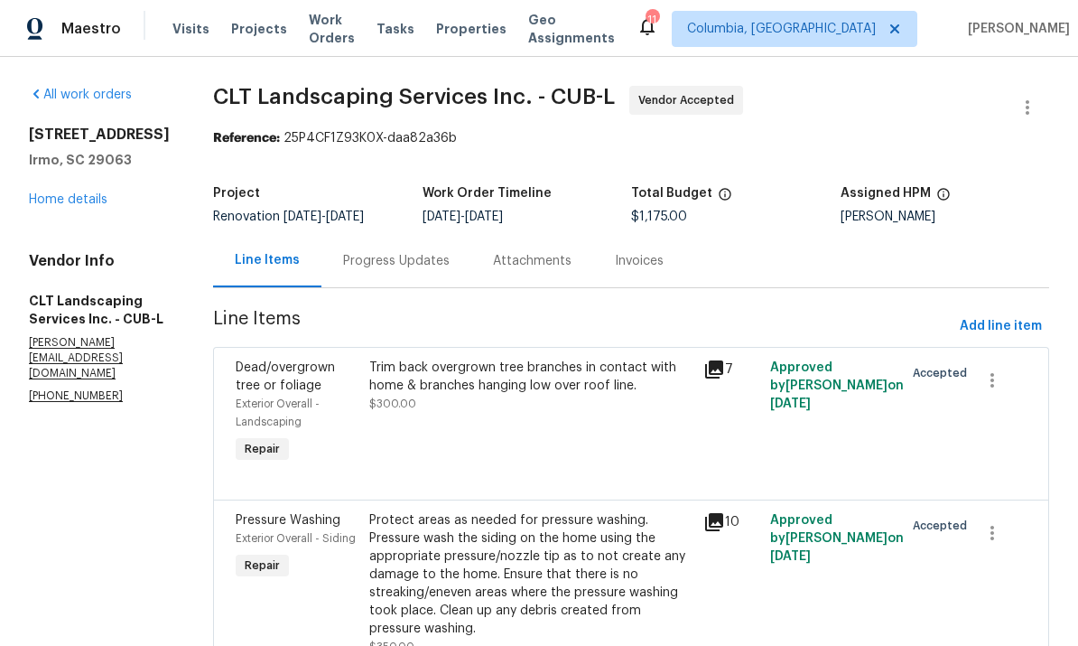
click at [401, 266] on div "Progress Updates" at bounding box center [396, 261] width 107 height 18
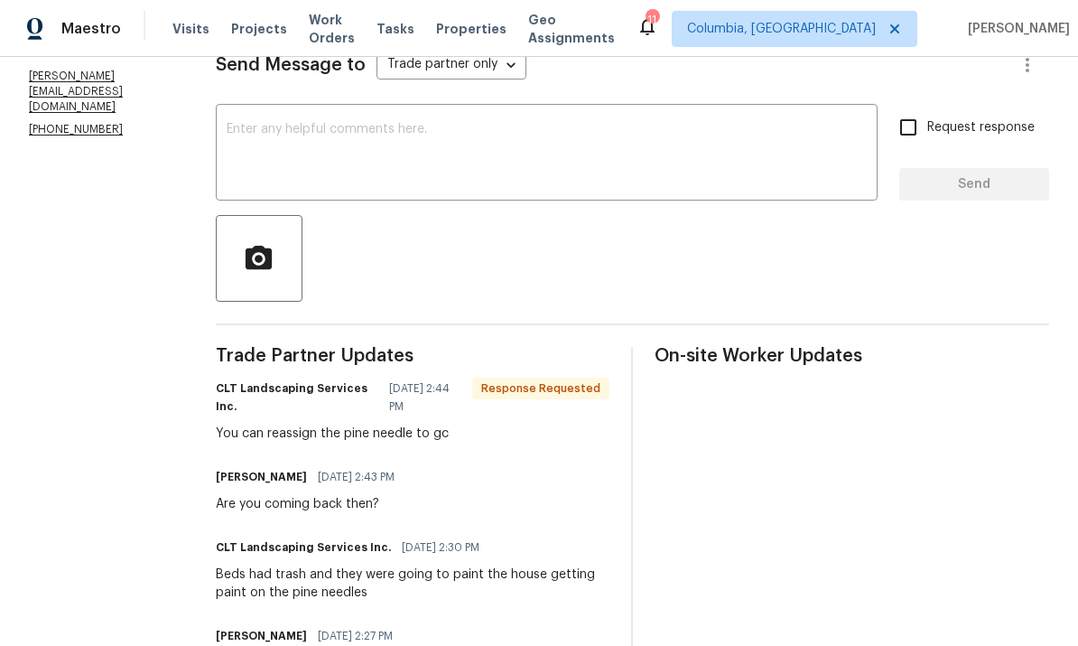
scroll to position [289, 0]
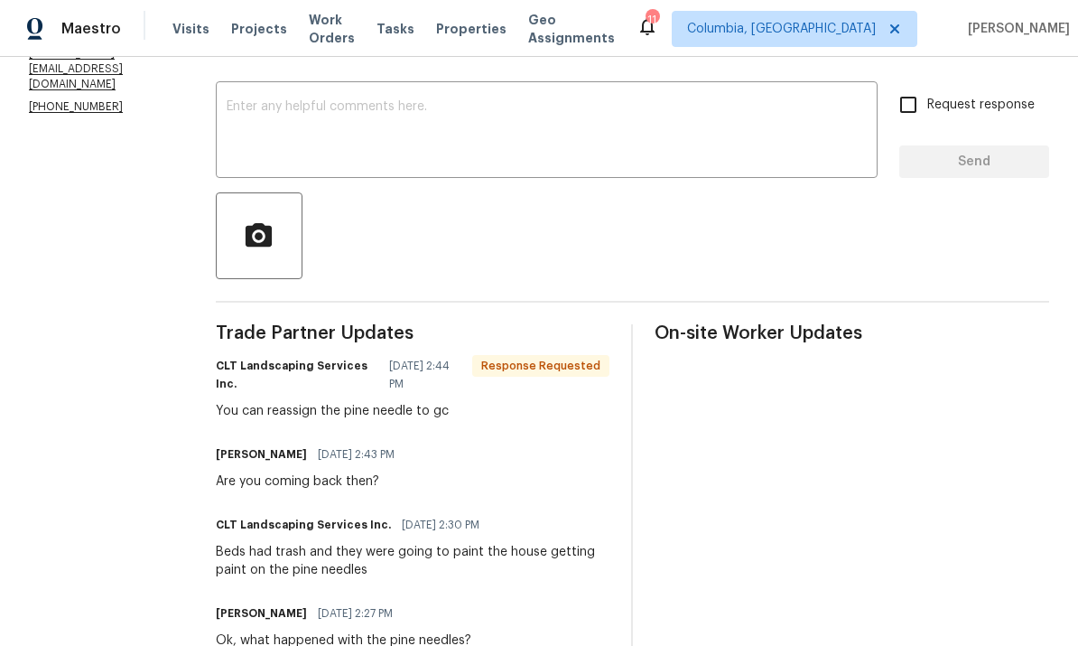
click at [440, 119] on textarea at bounding box center [547, 131] width 640 height 63
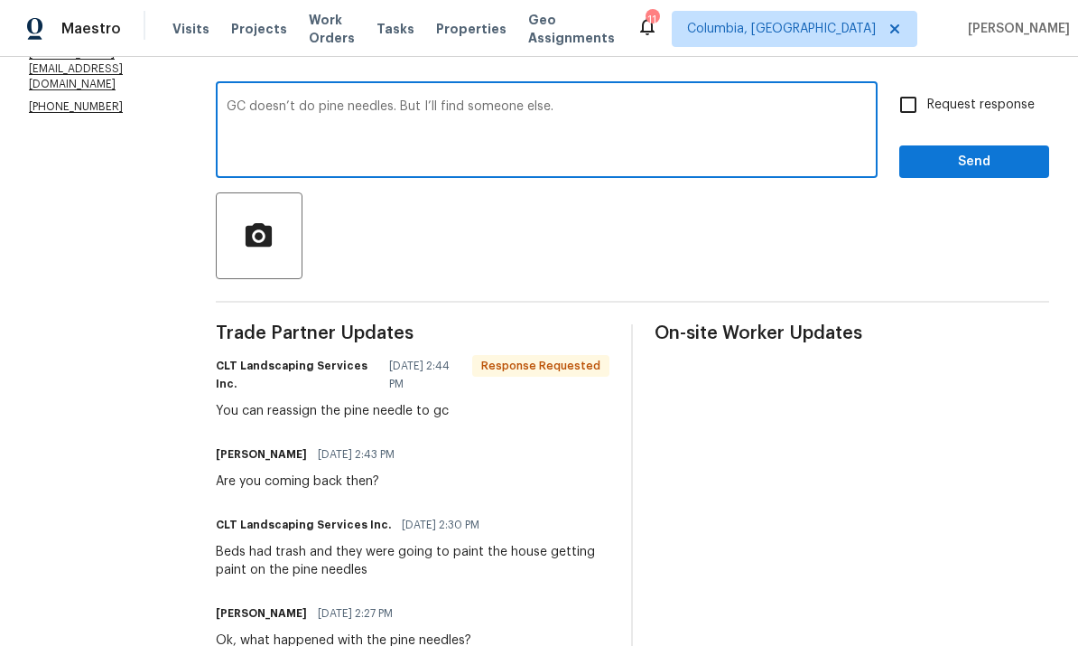
type textarea "GC doesn’t do pine needles. But I’ll find someone else."
click at [981, 167] on span "Send" at bounding box center [974, 162] width 121 height 23
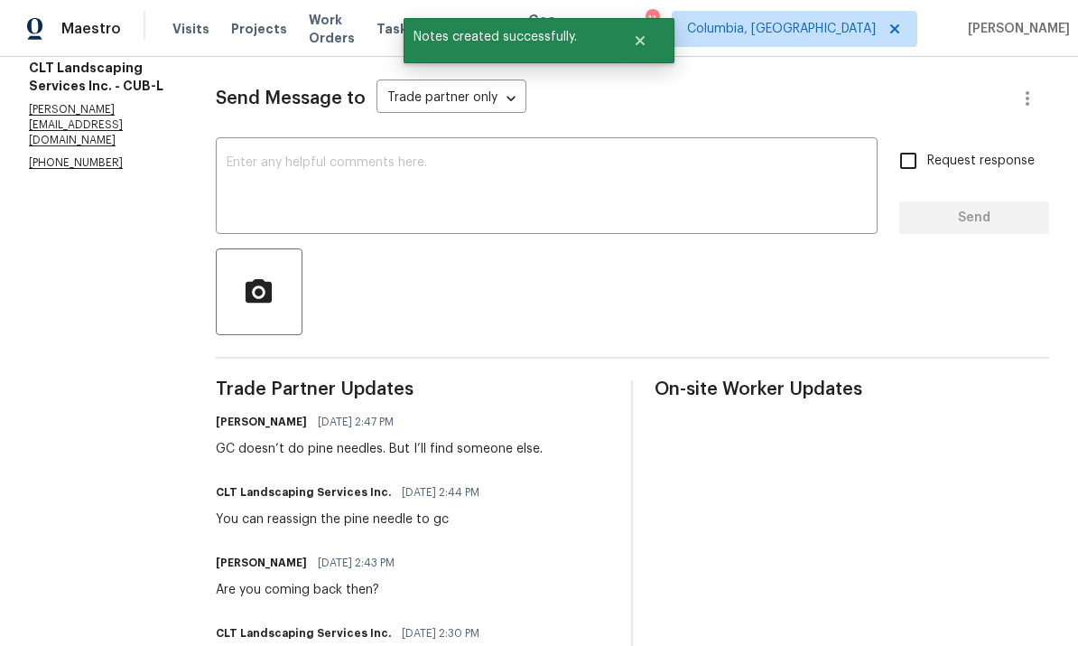
scroll to position [234, 0]
click at [403, 184] on textarea at bounding box center [547, 186] width 640 height 63
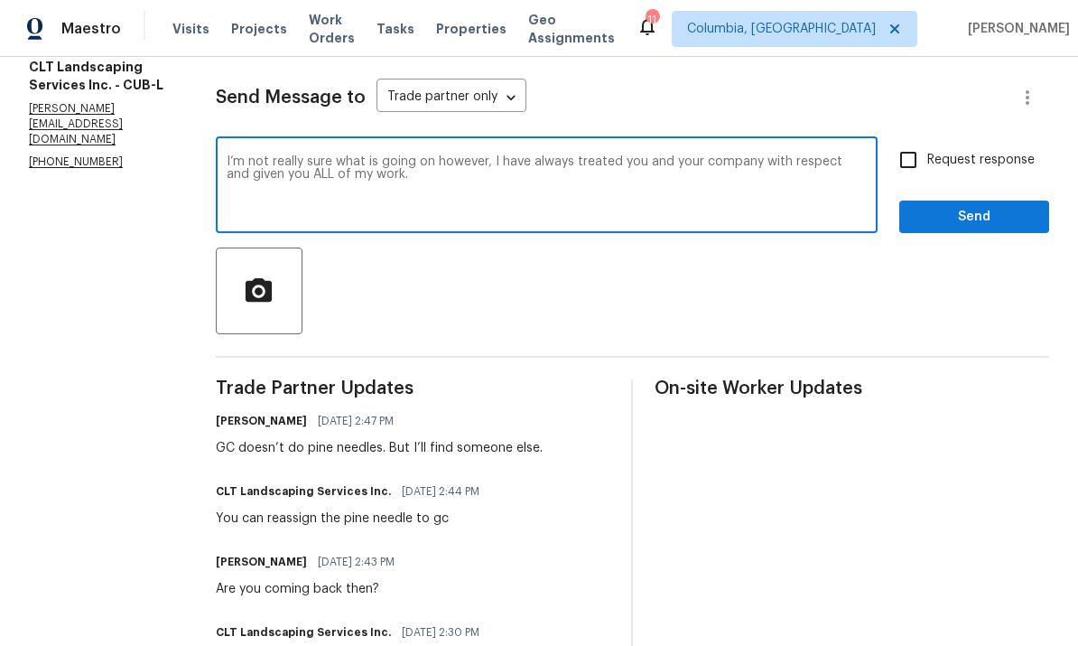
click at [490, 162] on textarea "I’m not really sure what is going on however, I have always treated you and you…" at bounding box center [547, 186] width 640 height 63
click at [389, 191] on textarea "I’m not really sure what is going on. I have always treated you and your compan…" at bounding box center [547, 186] width 640 height 63
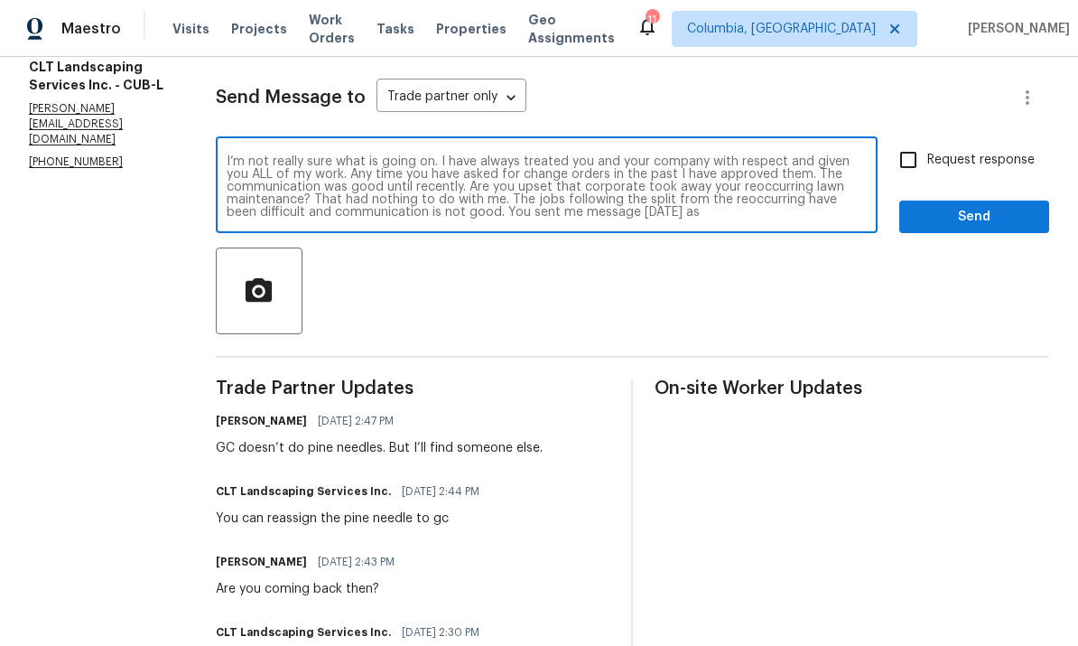
click at [556, 209] on textarea "I’m not really sure what is going on. I have always treated you and your compan…" at bounding box center [547, 186] width 640 height 63
click at [546, 210] on textarea "I’m not really sure what is going on. I have always treated you and your compan…" at bounding box center [547, 186] width 640 height 63
click at [723, 217] on textarea "I’m not really sure what is going on. I have always treated you and your compan…" at bounding box center [547, 186] width 640 height 63
type textarea "I’m not really sure what is going on. I have always treated you and your compan…"
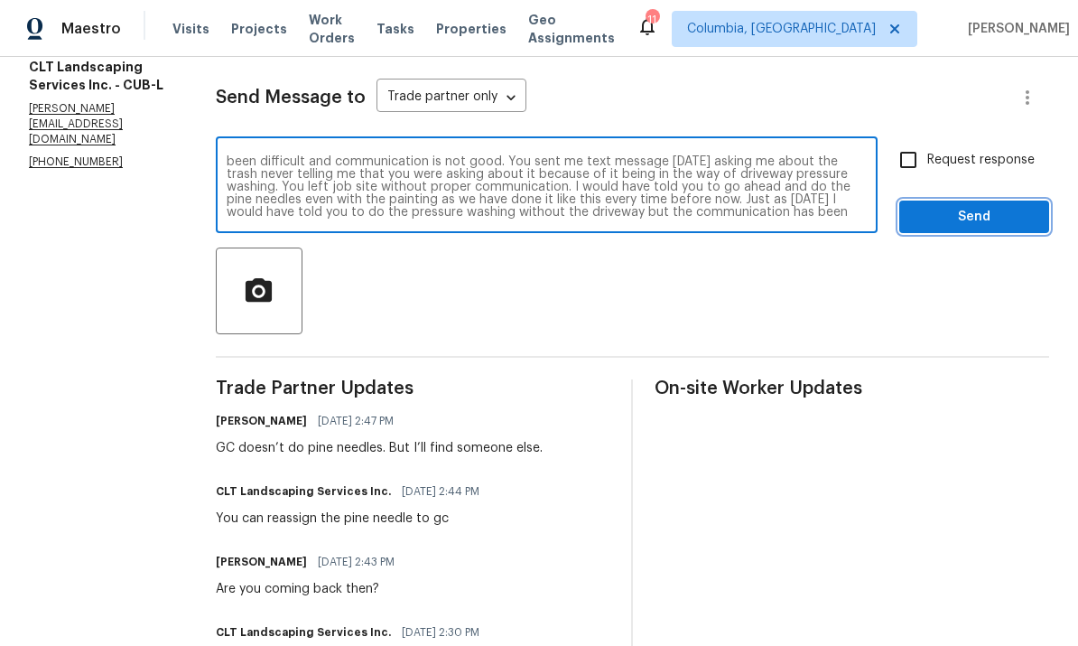
click at [1002, 220] on span "Send" at bounding box center [974, 217] width 121 height 23
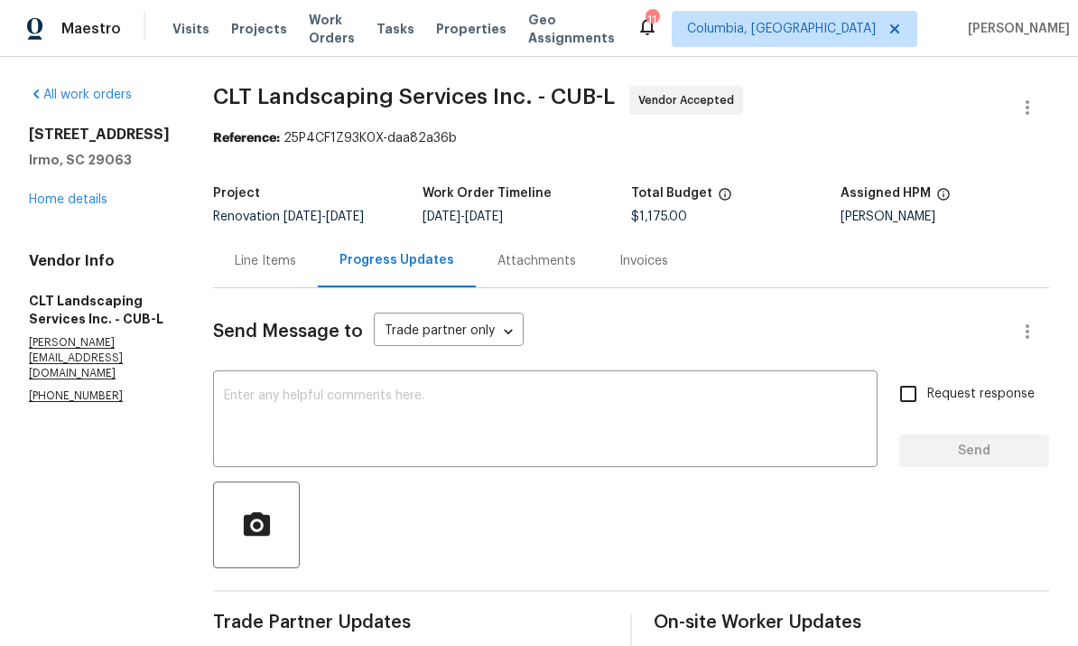
scroll to position [0, 0]
click at [266, 266] on div "Line Items" at bounding box center [265, 261] width 61 height 18
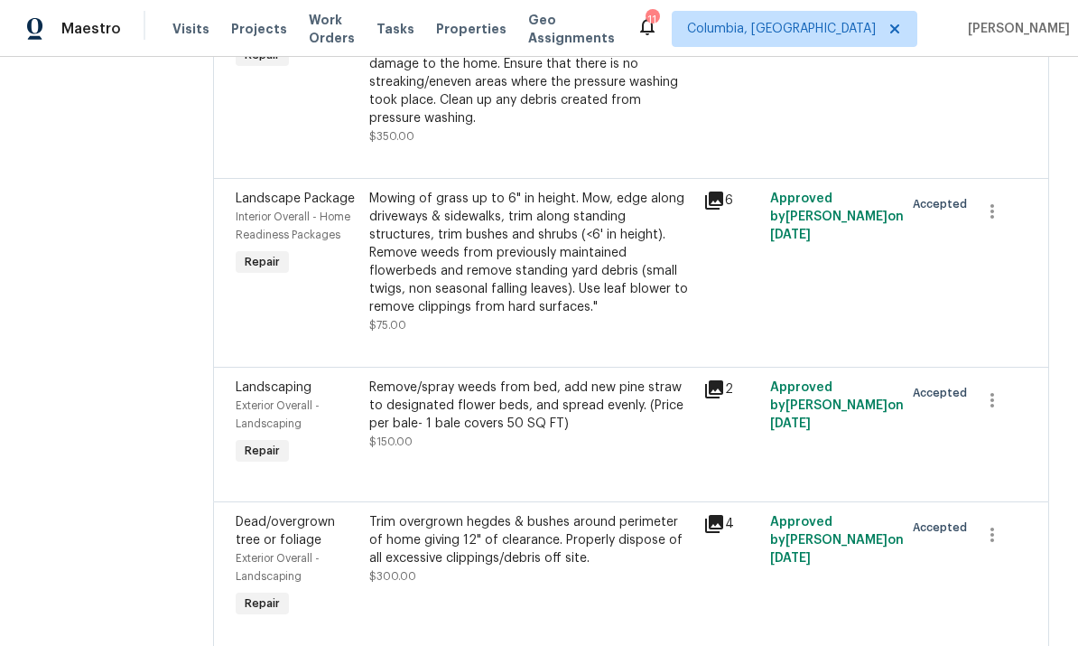
scroll to position [509, 0]
click at [996, 407] on icon "button" at bounding box center [993, 401] width 22 height 22
click at [993, 405] on li "Cancel" at bounding box center [1006, 405] width 70 height 30
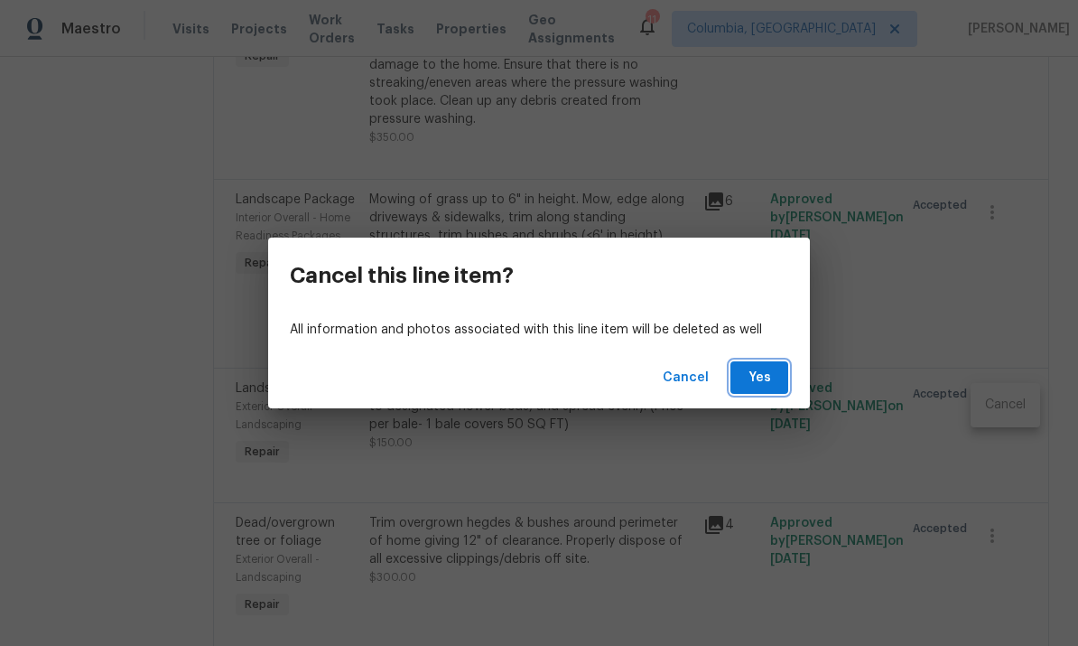
click at [750, 380] on span "Yes" at bounding box center [759, 378] width 29 height 23
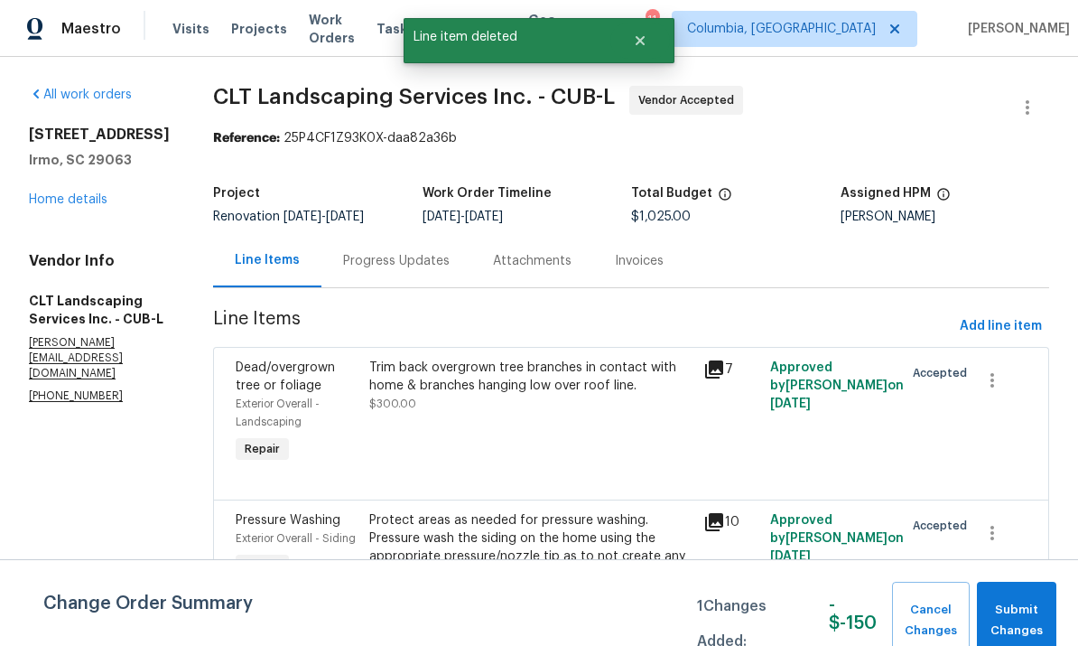
scroll to position [68, 0]
click at [1015, 611] on span "Submit Changes" at bounding box center [1016, 621] width 61 height 42
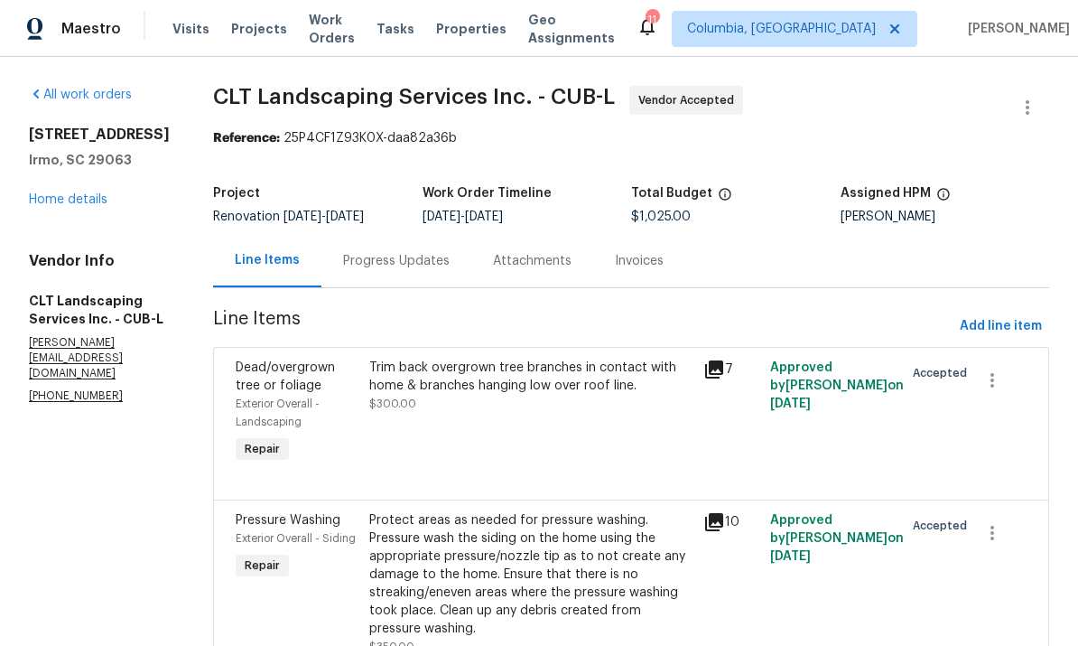
scroll to position [0, 0]
click at [90, 193] on link "Home details" at bounding box center [68, 199] width 79 height 13
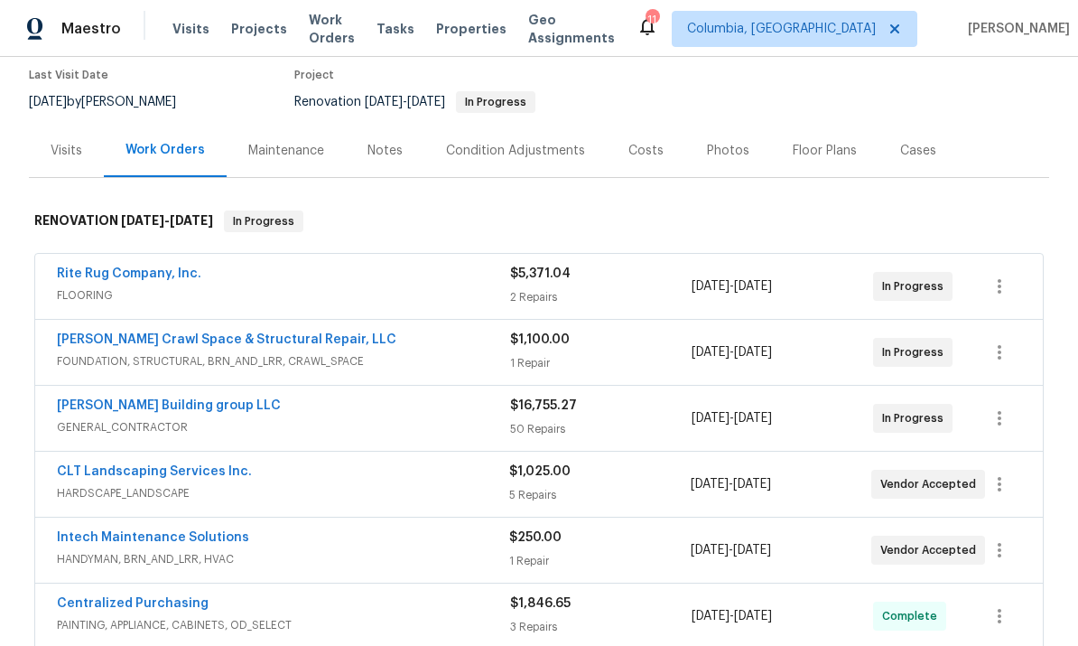
scroll to position [151, 0]
click at [138, 464] on link "CLT Landscaping Services Inc." at bounding box center [154, 470] width 195 height 13
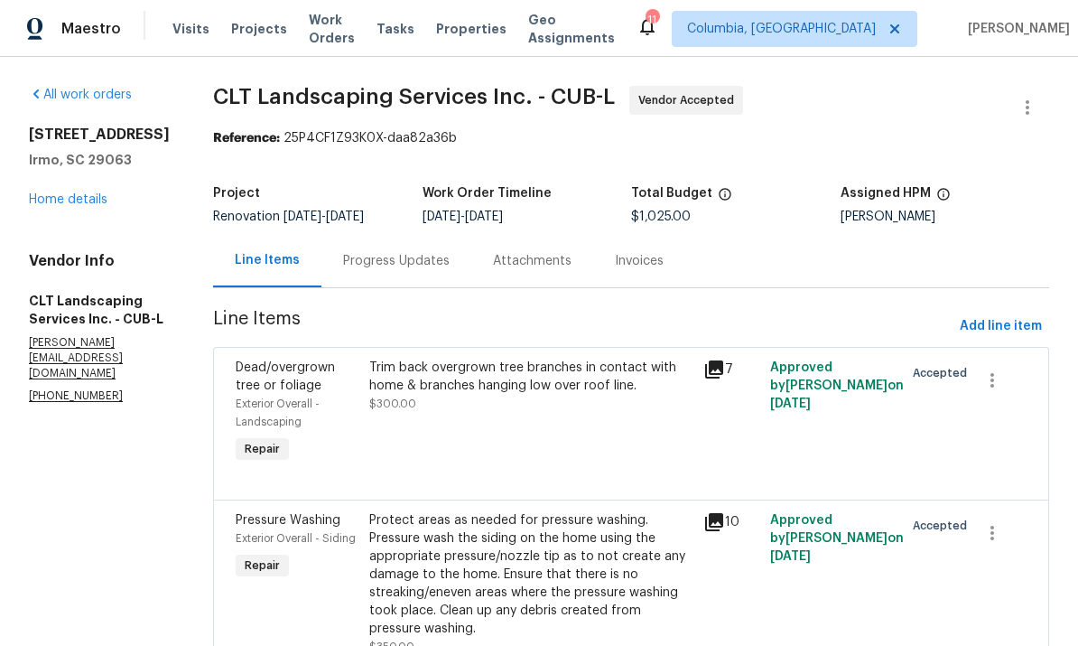
click at [396, 234] on div "Progress Updates" at bounding box center [396, 260] width 150 height 53
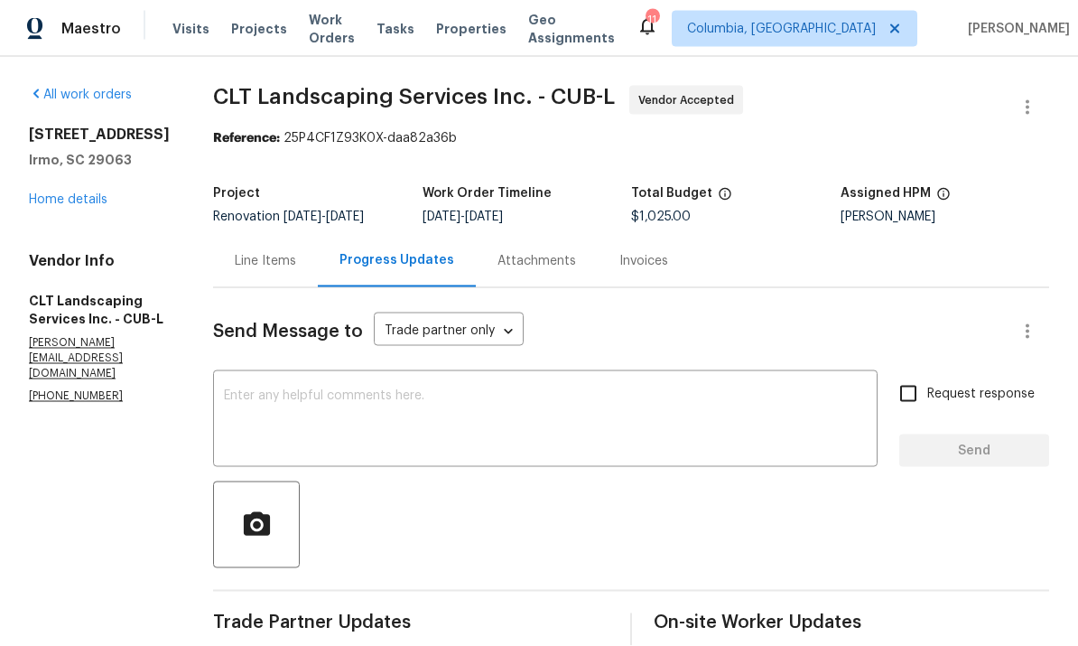
scroll to position [68, 0]
click at [77, 147] on div "All work orders 105 Kenton Ct Irmo, SC 29063 Home details Vendor Info CLT Lands…" at bounding box center [99, 245] width 141 height 319
click at [64, 193] on link "Home details" at bounding box center [68, 199] width 79 height 13
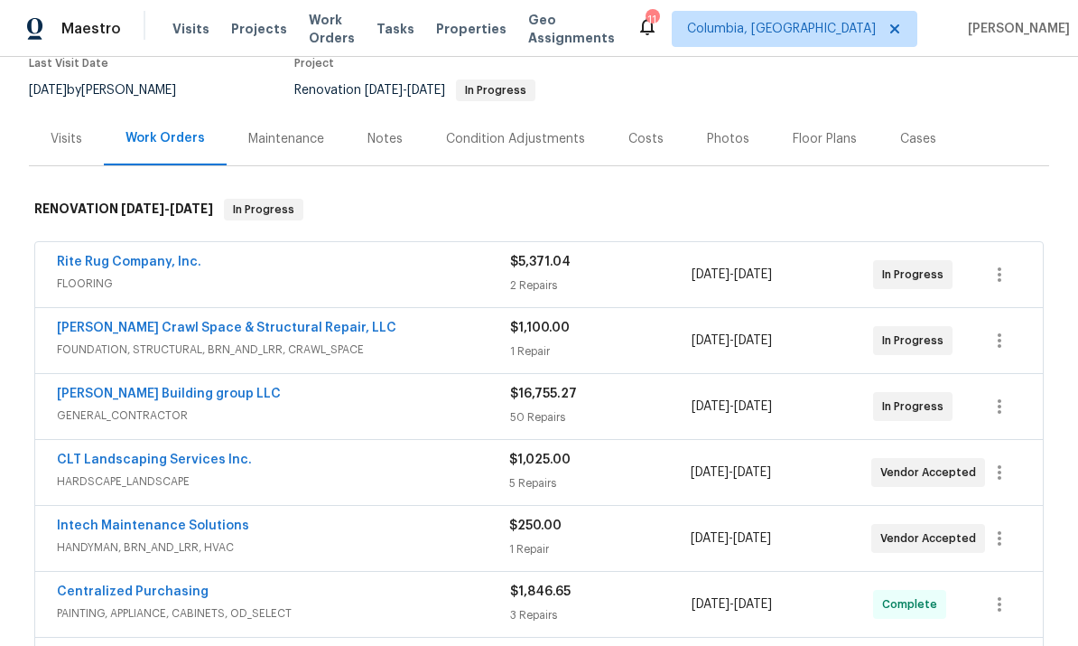
scroll to position [172, 0]
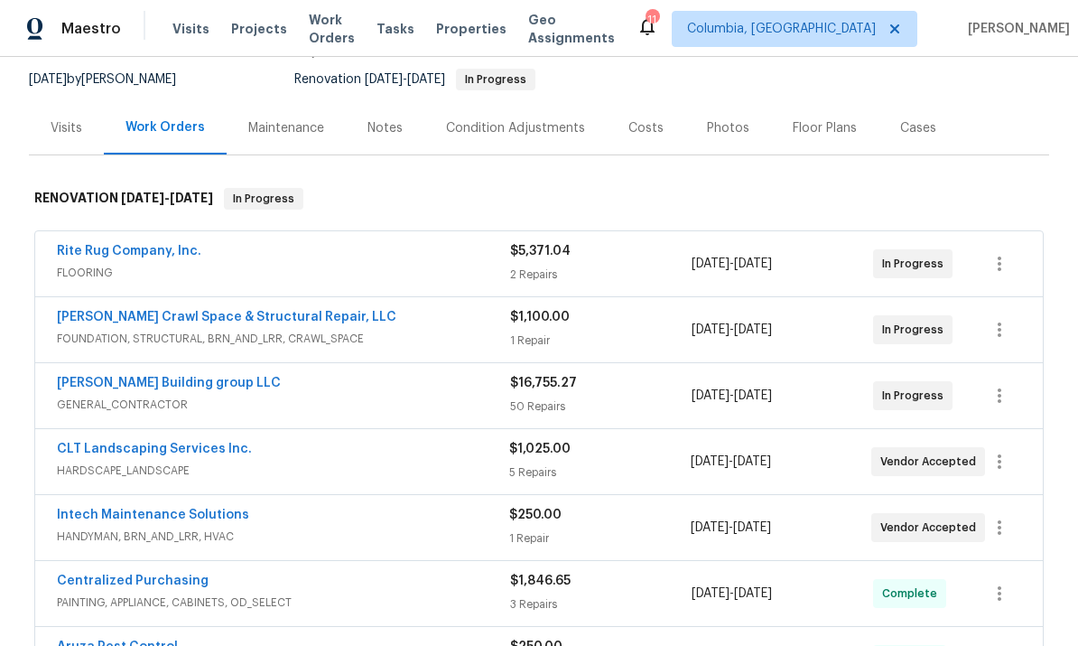
click at [287, 311] on link "Falcone Crawl Space & Structural Repair, LLC" at bounding box center [227, 317] width 340 height 13
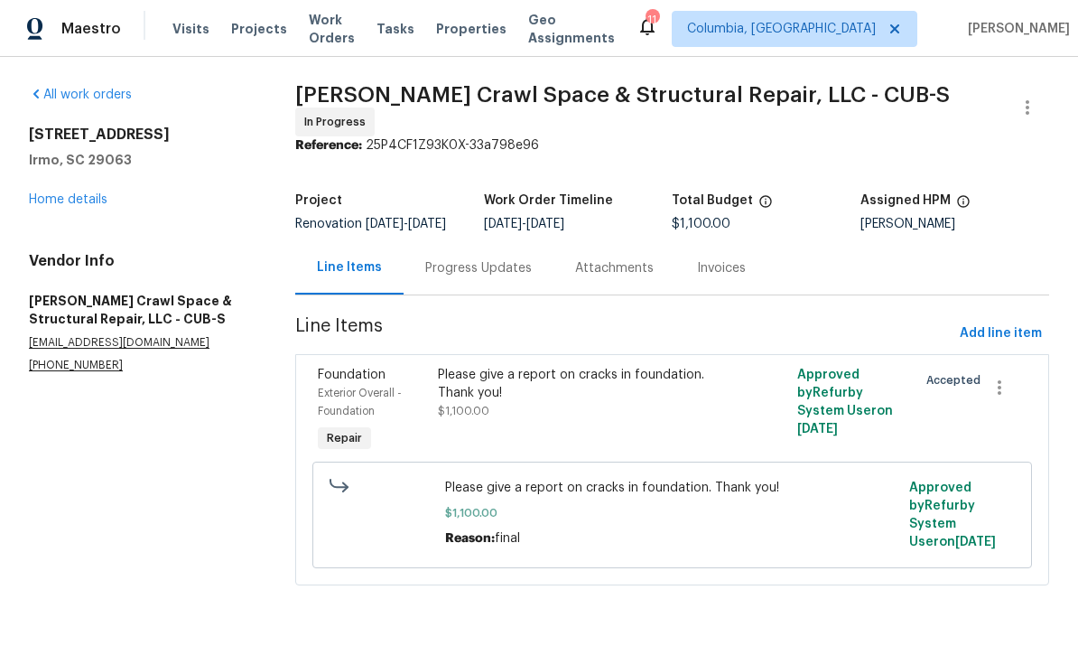
click at [461, 269] on div "Progress Updates" at bounding box center [478, 268] width 107 height 18
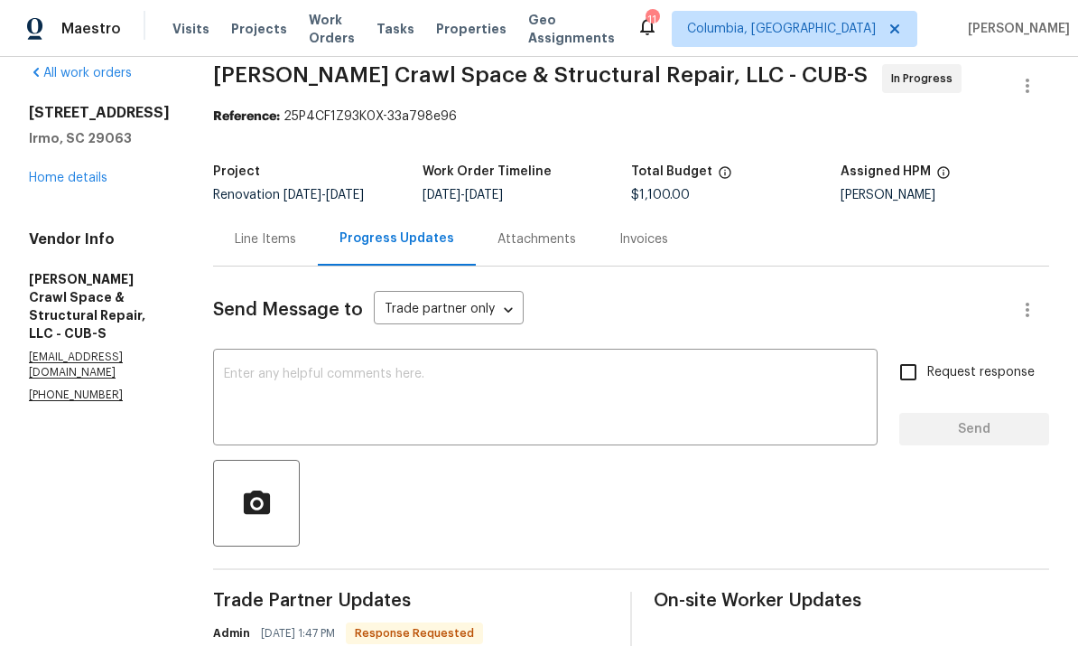
scroll to position [25, 0]
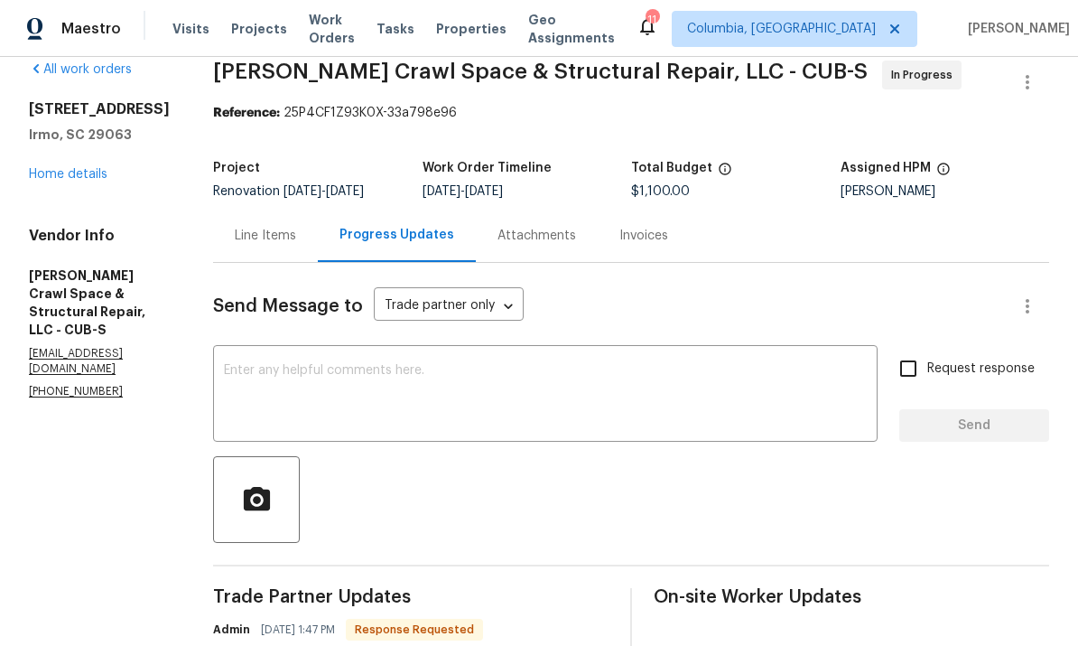
click at [292, 243] on div "Line Items" at bounding box center [265, 236] width 61 height 18
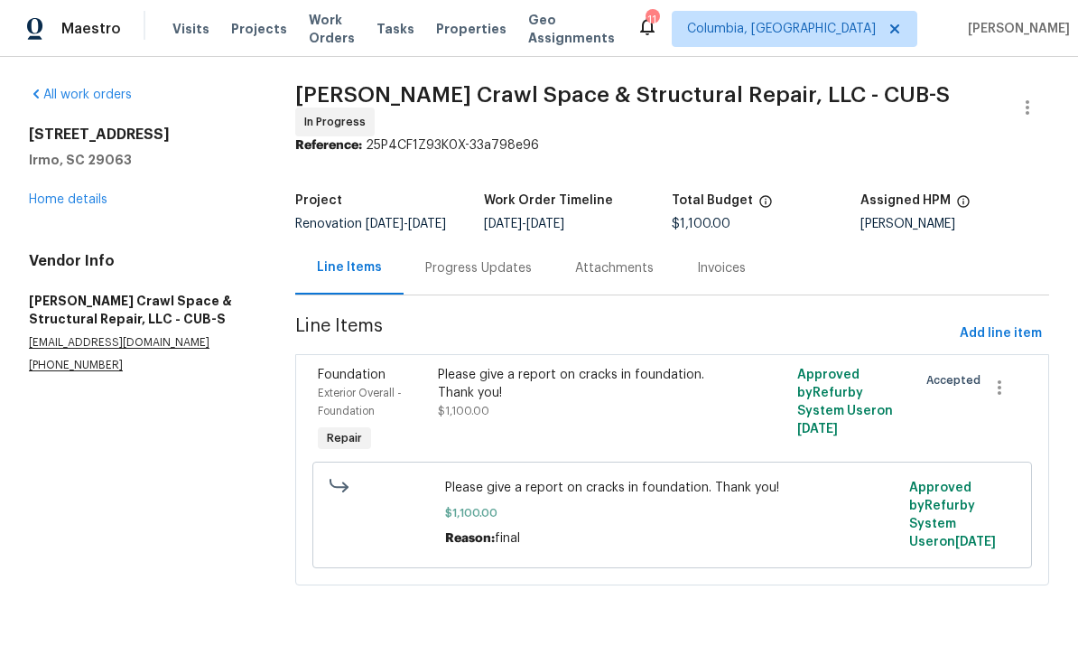
click at [471, 284] on div "Progress Updates" at bounding box center [479, 267] width 150 height 53
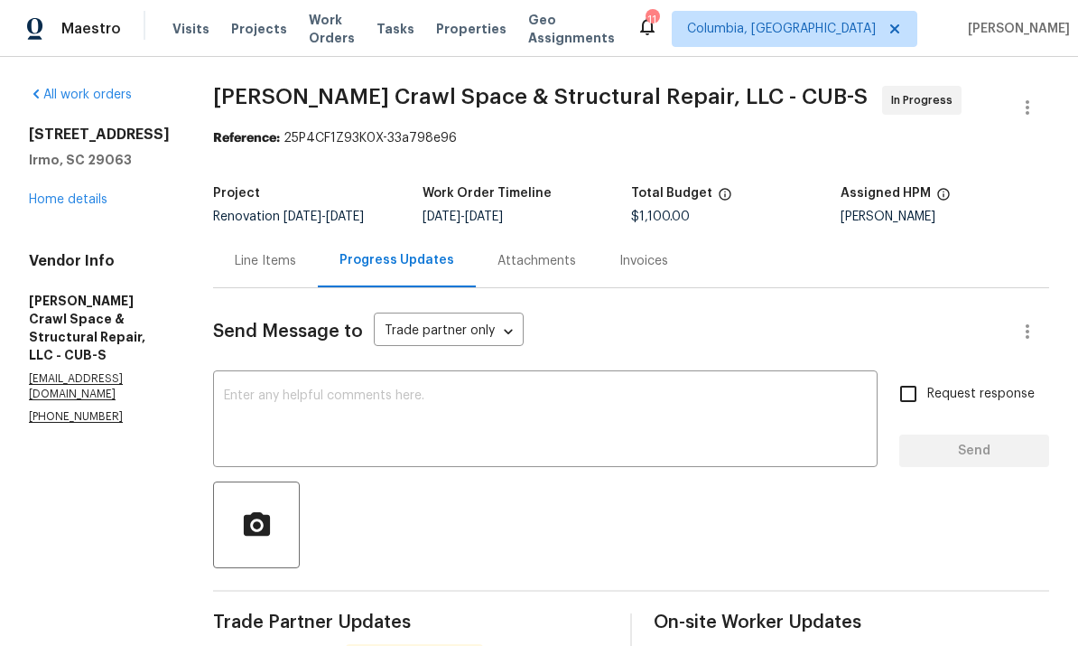
click at [359, 407] on textarea at bounding box center [545, 420] width 643 height 63
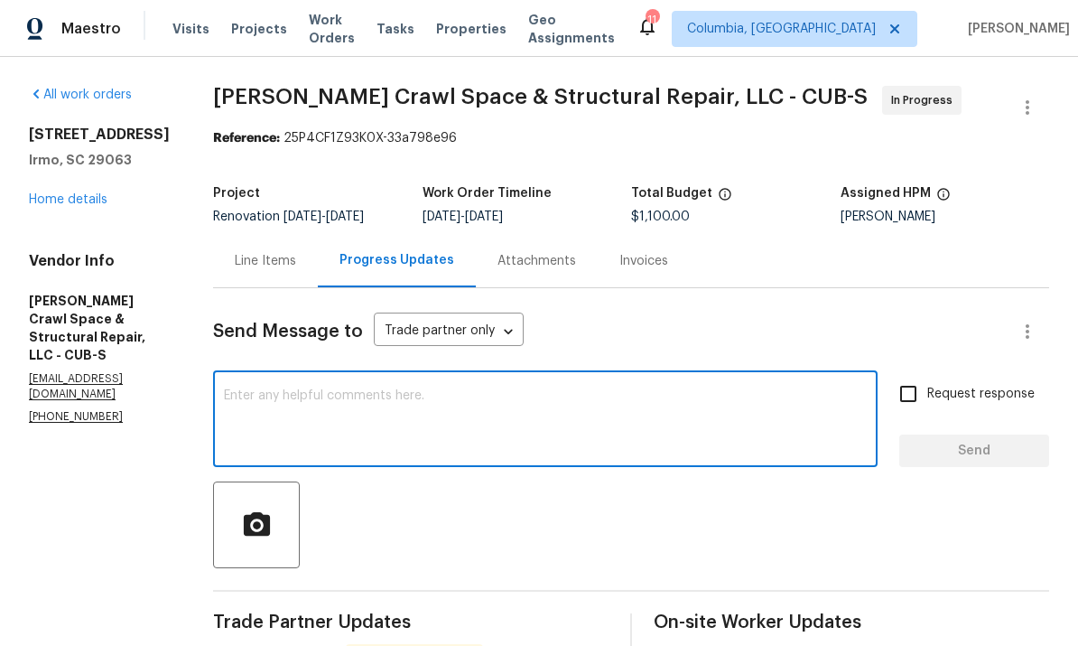
click at [56, 219] on div "All work orders 105 Kenton Ct Irmo, SC 29063 Home details Vendor Info Falcone C…" at bounding box center [99, 255] width 141 height 339
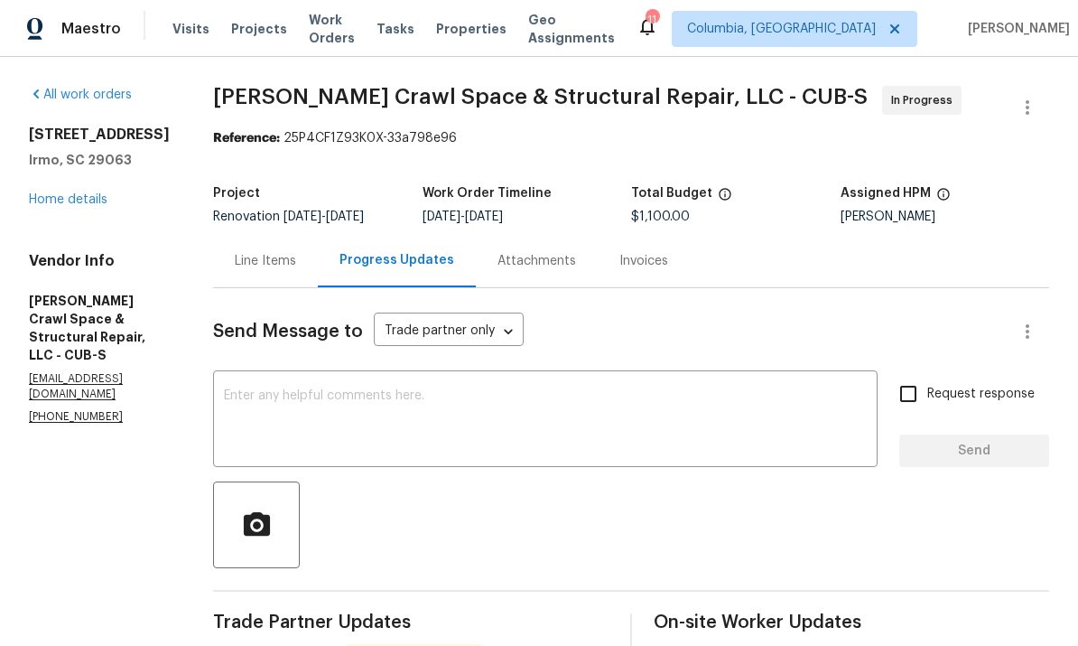
click at [55, 203] on link "Home details" at bounding box center [68, 199] width 79 height 13
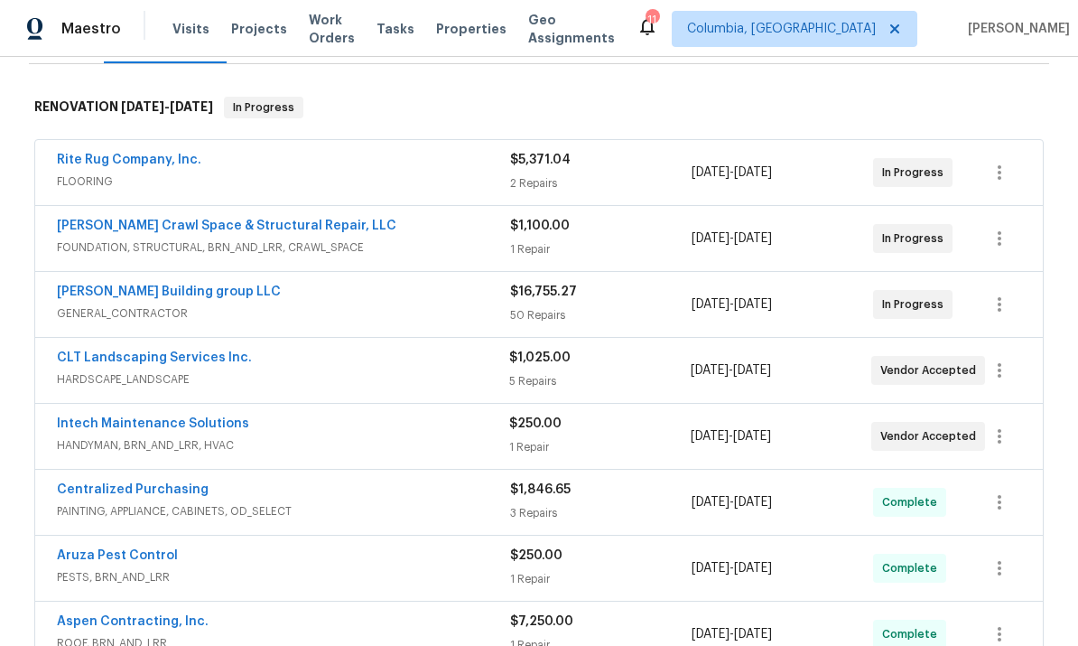
scroll to position [266, 0]
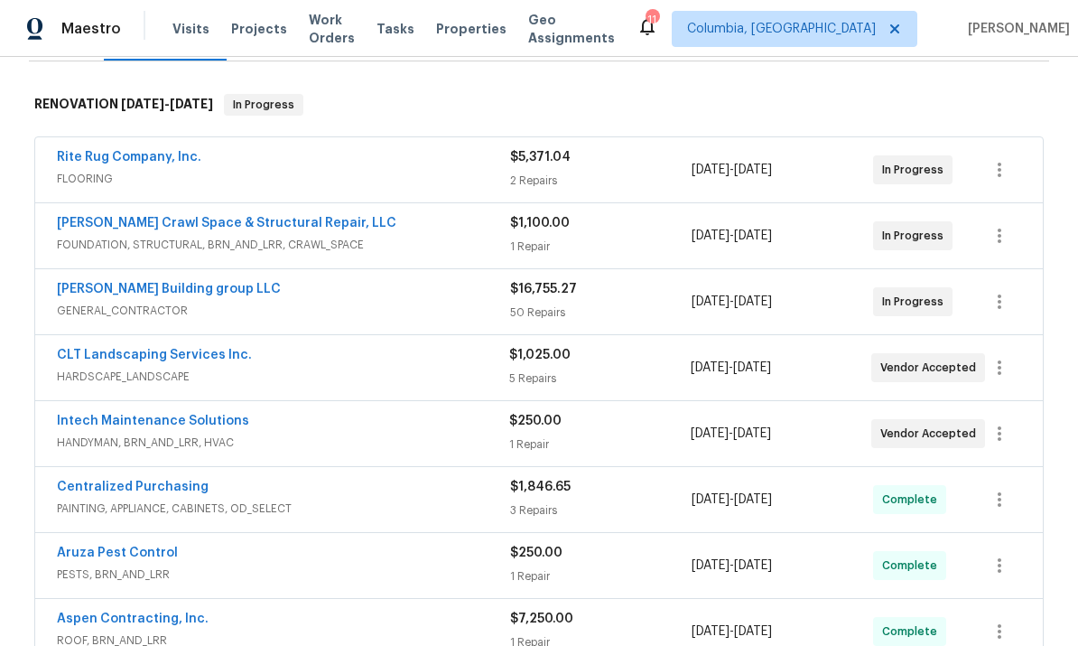
click at [187, 418] on link "Intech Maintenance Solutions" at bounding box center [153, 421] width 192 height 13
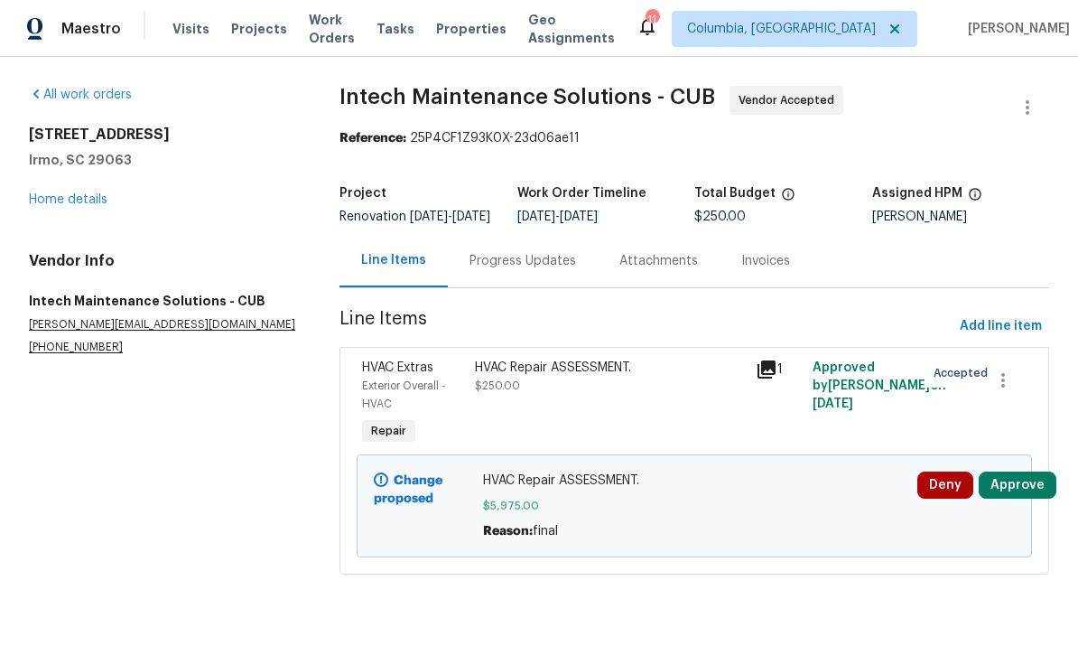
click at [1016, 489] on button "Approve" at bounding box center [1018, 484] width 78 height 27
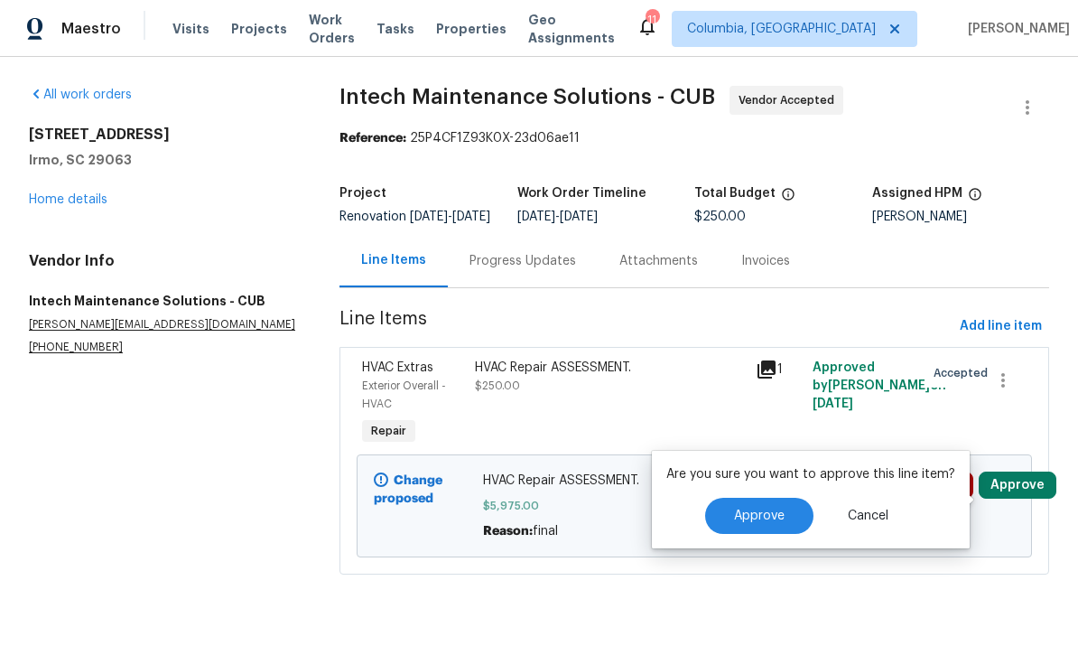
click at [750, 511] on span "Approve" at bounding box center [759, 516] width 51 height 14
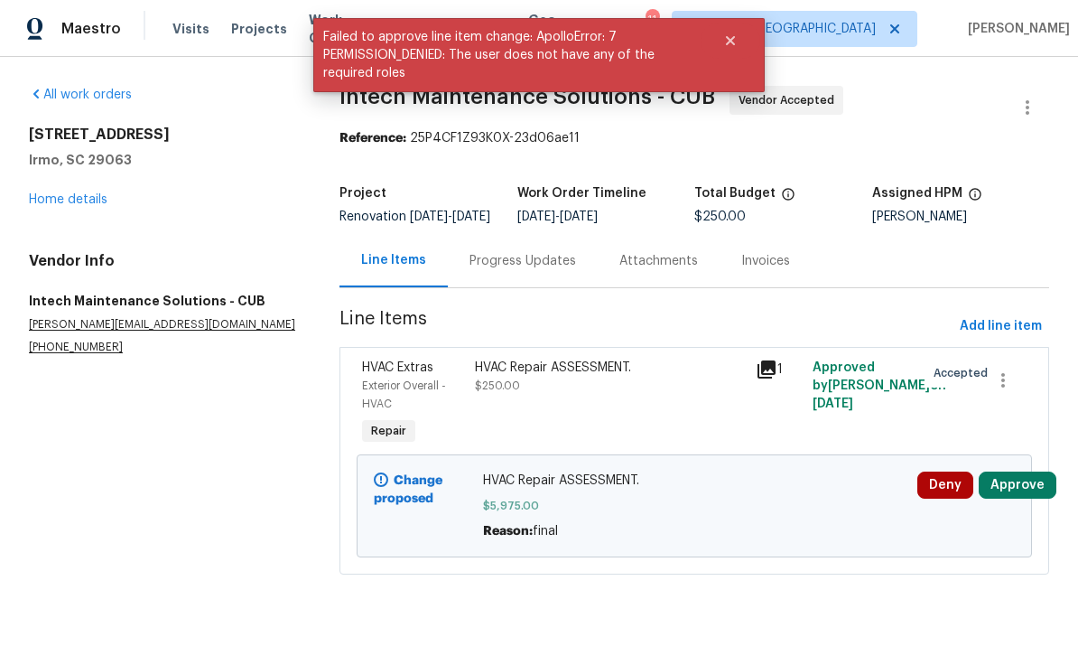
click at [547, 287] on div "Progress Updates" at bounding box center [523, 260] width 150 height 53
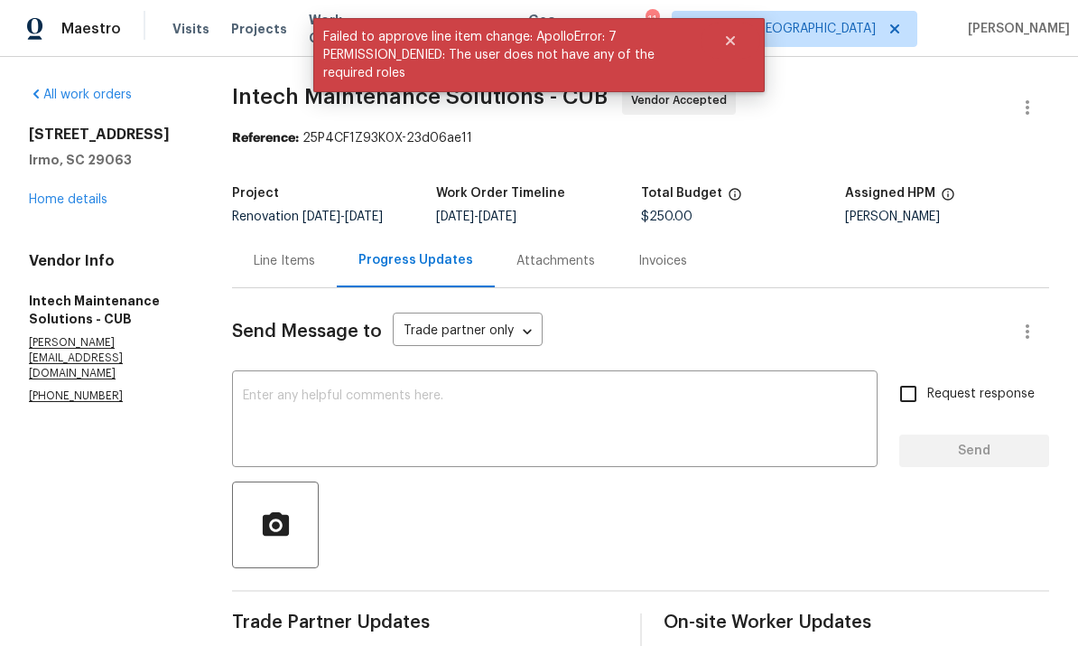
click at [92, 201] on link "Home details" at bounding box center [68, 199] width 79 height 13
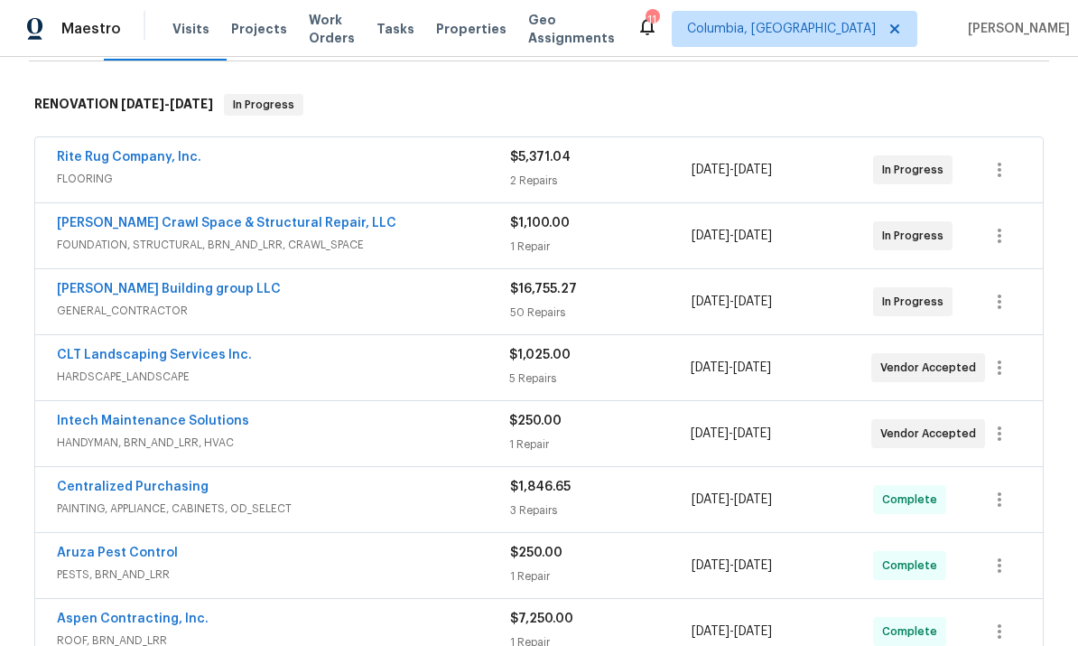
scroll to position [270, 0]
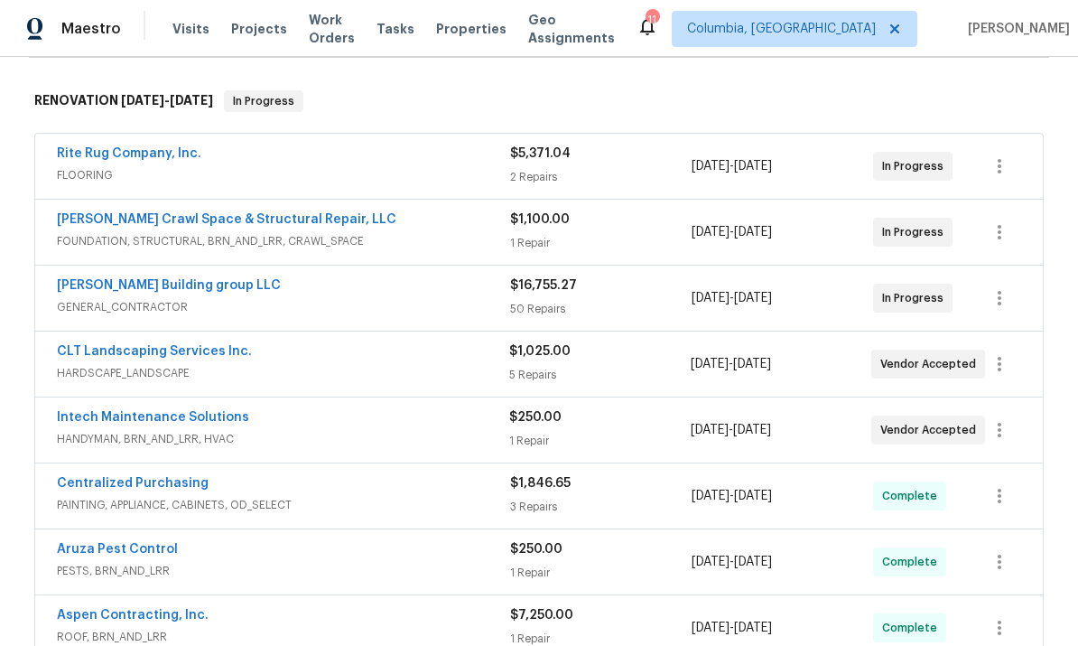
click at [170, 289] on link "Cobos Building group LLC" at bounding box center [169, 285] width 224 height 13
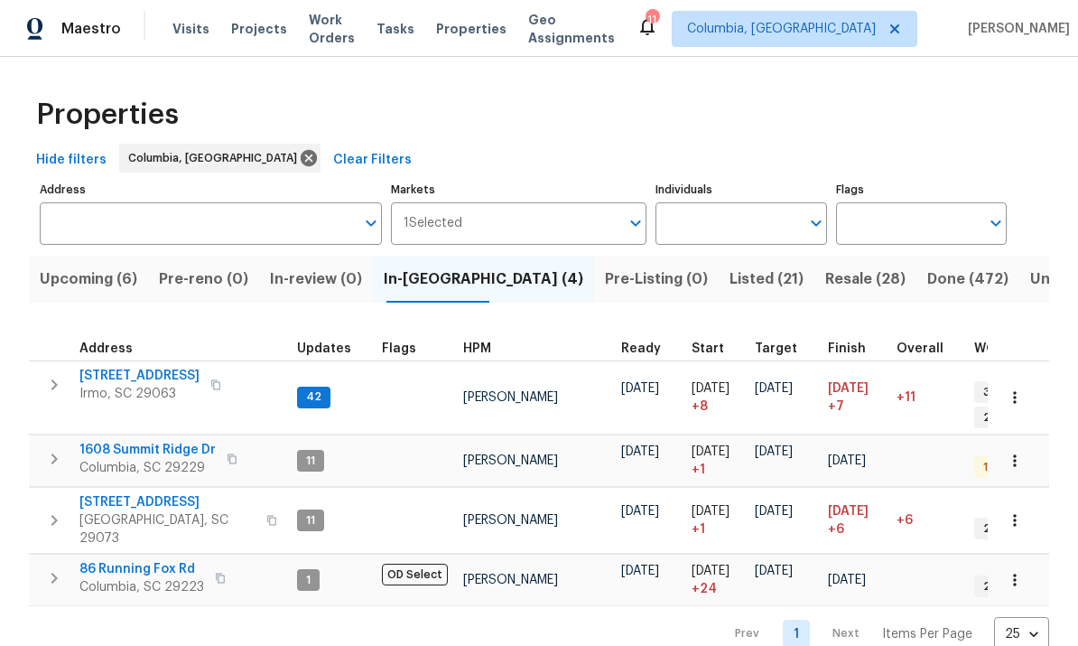
scroll to position [35, 0]
